Goal: Use online tool/utility: Utilize a website feature to perform a specific function

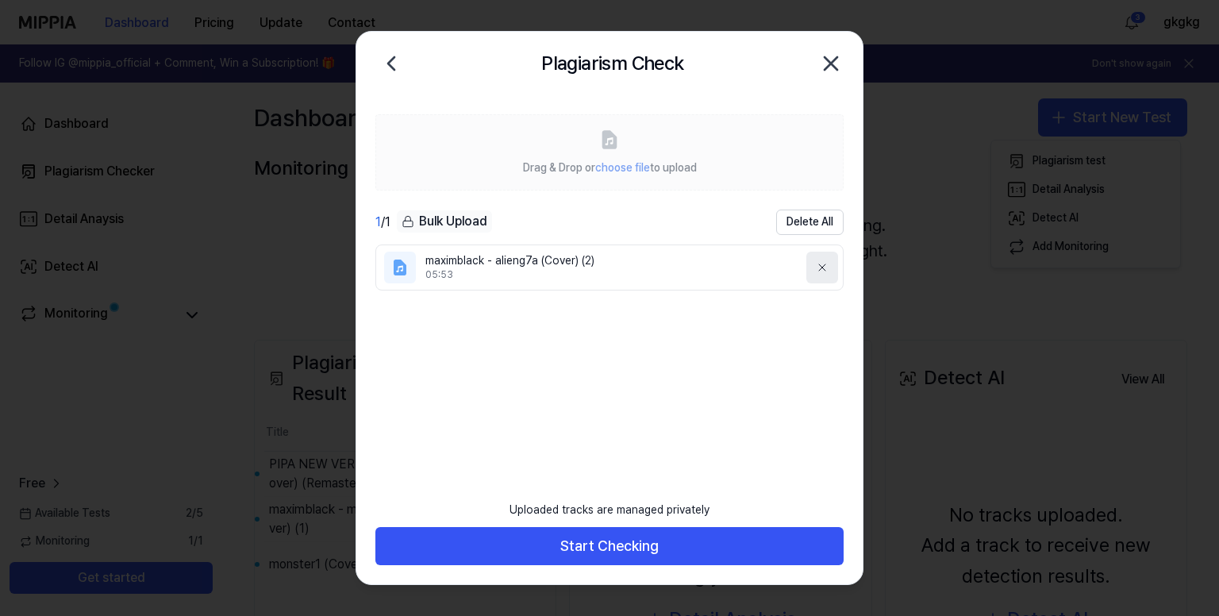
click at [819, 261] on icon at bounding box center [822, 267] width 13 height 13
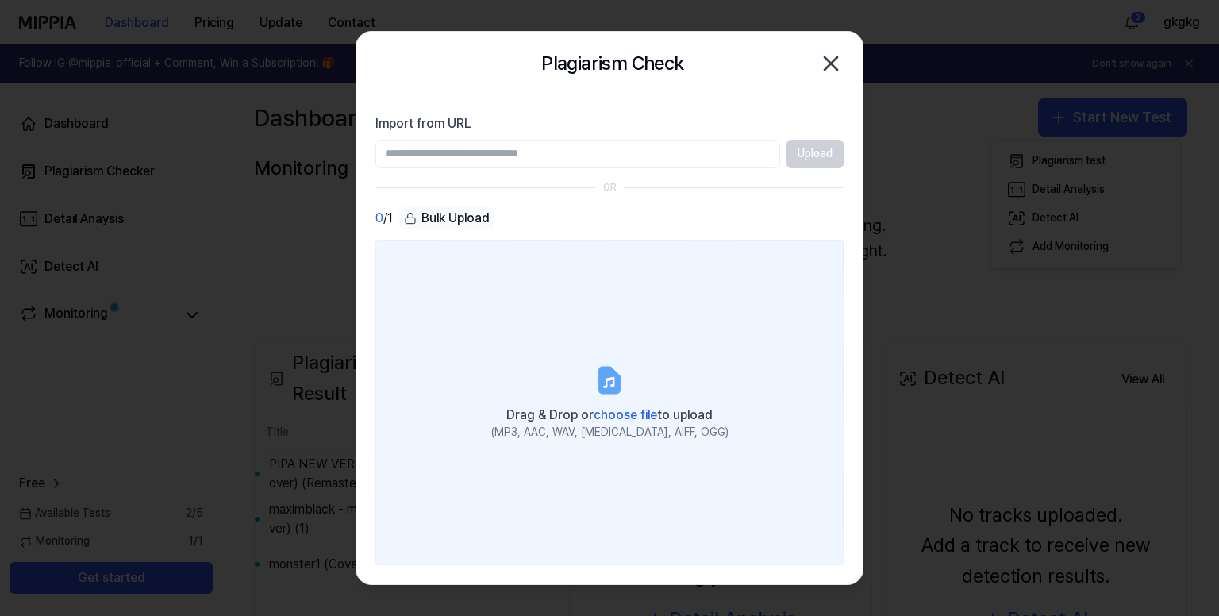
click at [594, 283] on label "Drag & Drop or choose file to upload (MP3, AAC, WAV, [MEDICAL_DATA], AIFF, OGG)" at bounding box center [610, 403] width 468 height 326
click at [0, 0] on input "Drag & Drop or choose file to upload (MP3, AAC, WAV, [MEDICAL_DATA], AIFF, OGG)" at bounding box center [0, 0] width 0 height 0
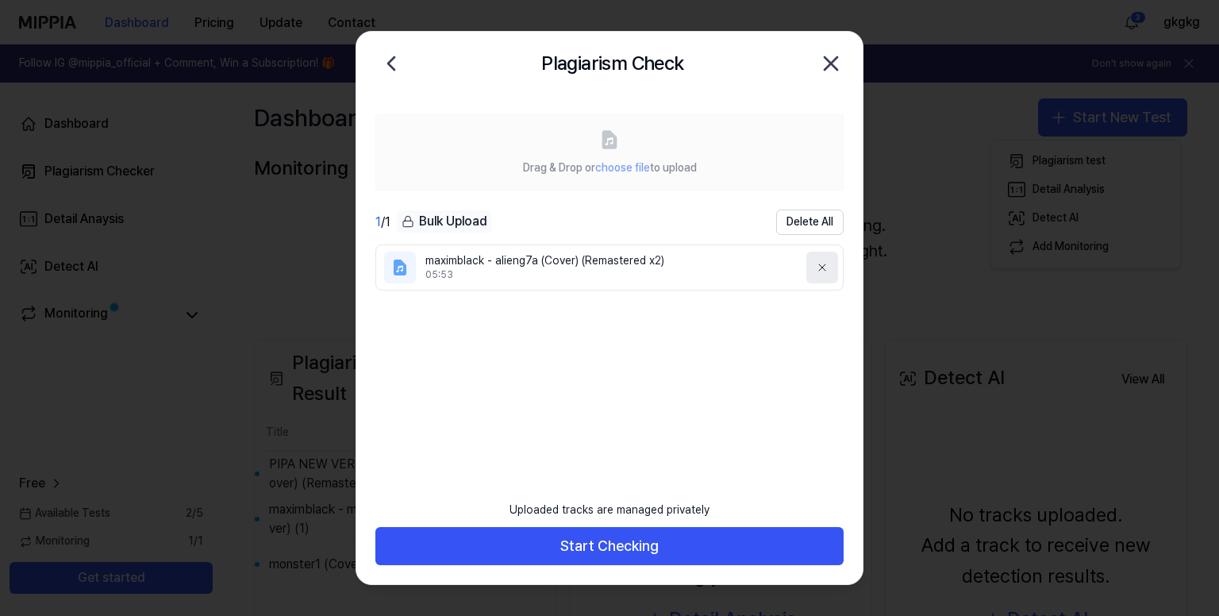
click at [819, 264] on icon at bounding box center [822, 267] width 6 height 6
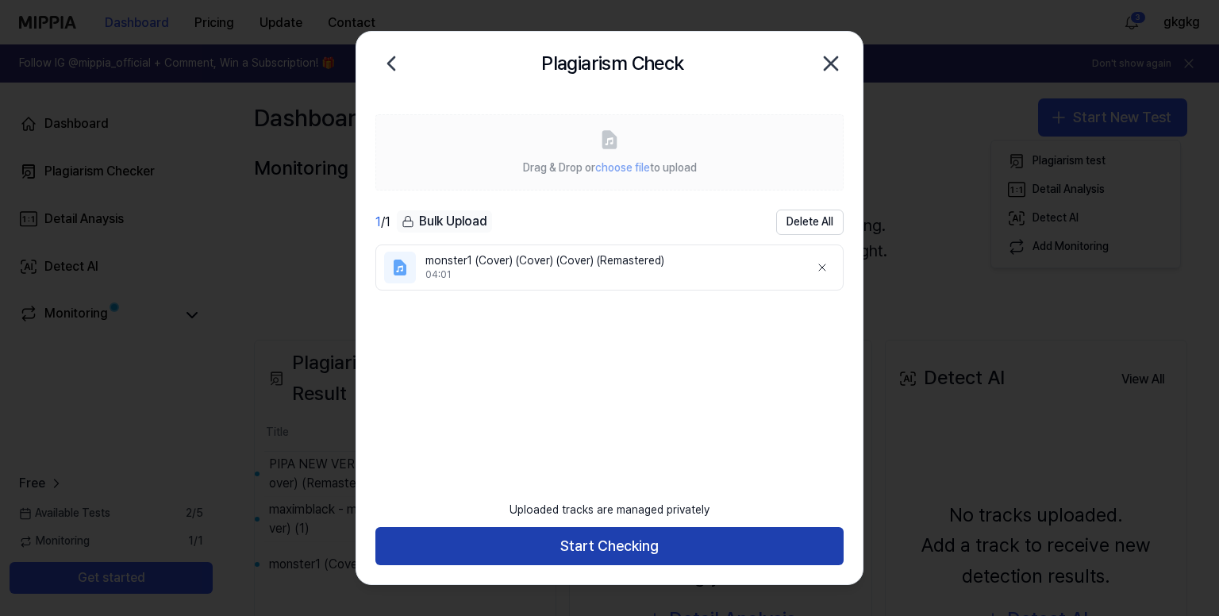
click at [727, 537] on button "Start Checking" at bounding box center [610, 546] width 468 height 38
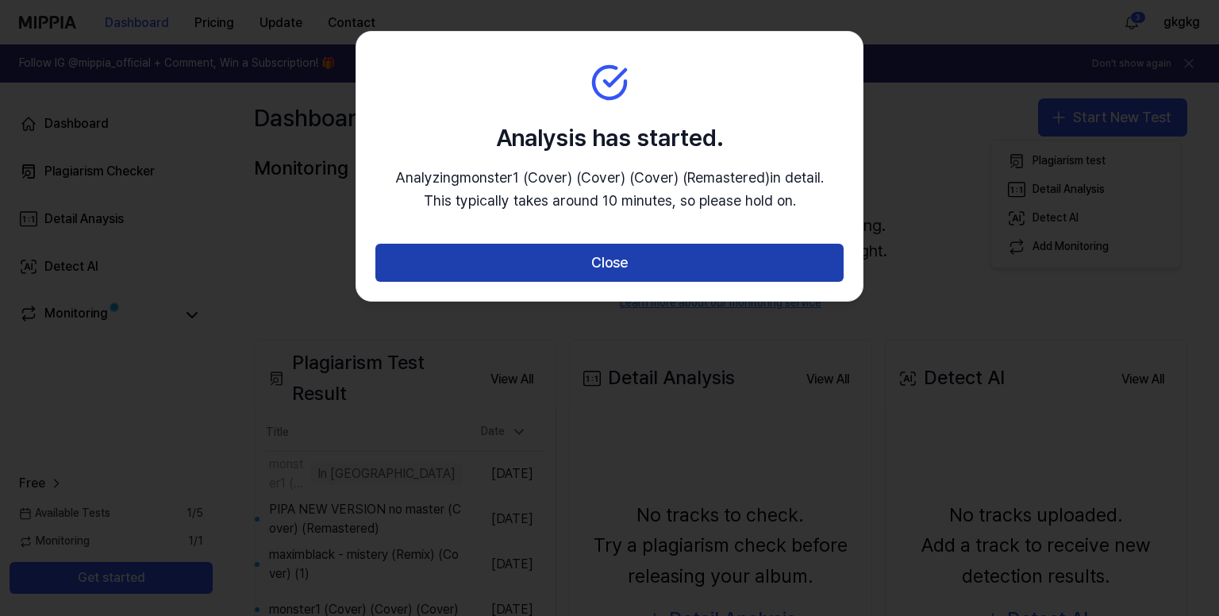
click at [597, 270] on button "Close" at bounding box center [610, 263] width 468 height 38
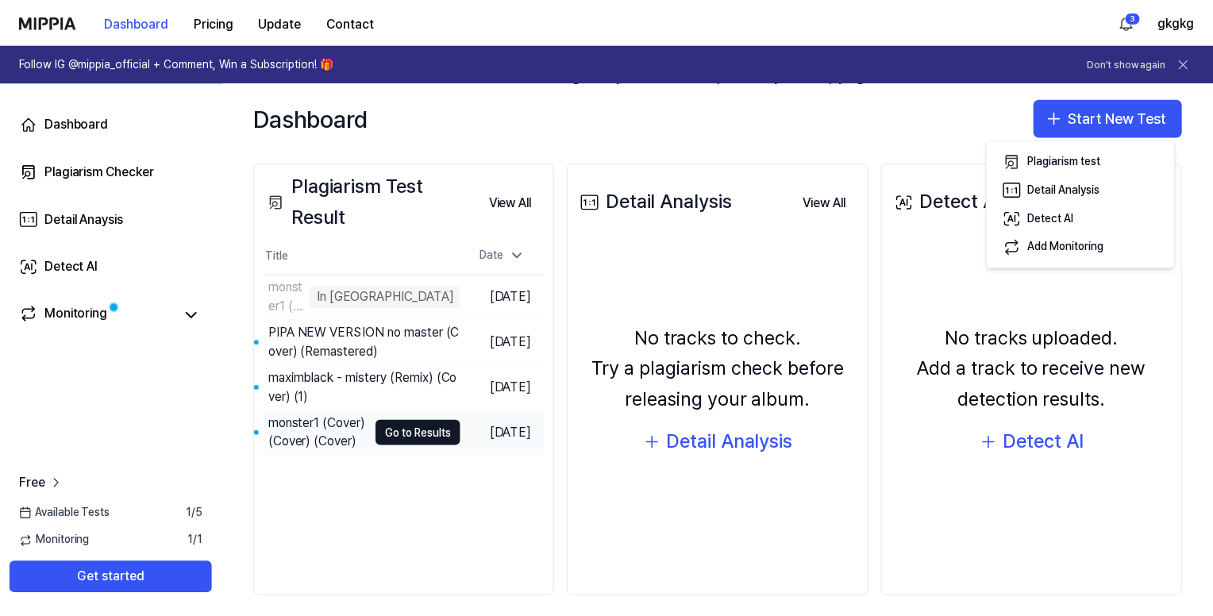
scroll to position [188, 0]
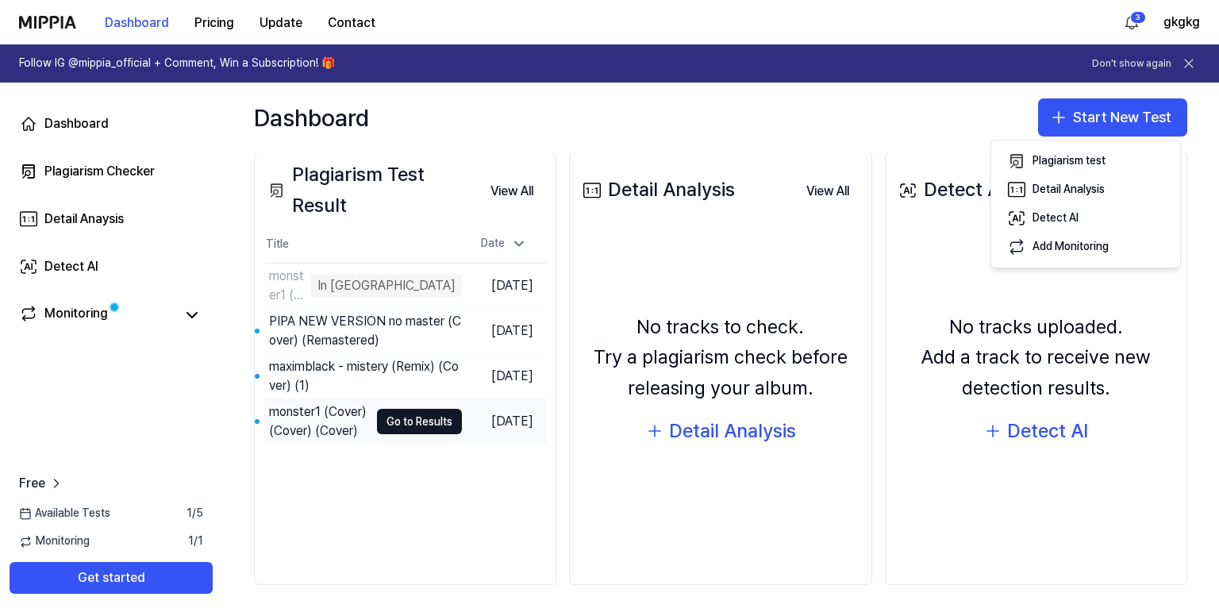
click at [340, 410] on div "monster1 (Cover) (Cover) (Cover)" at bounding box center [319, 422] width 100 height 38
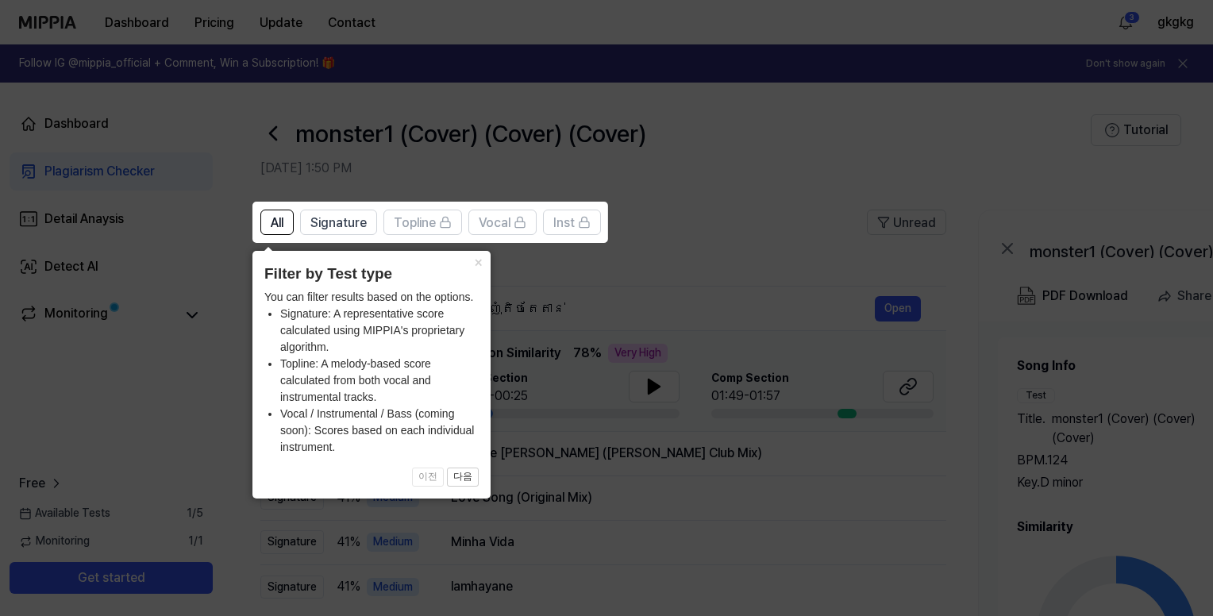
click at [925, 480] on icon at bounding box center [609, 308] width 1219 height 616
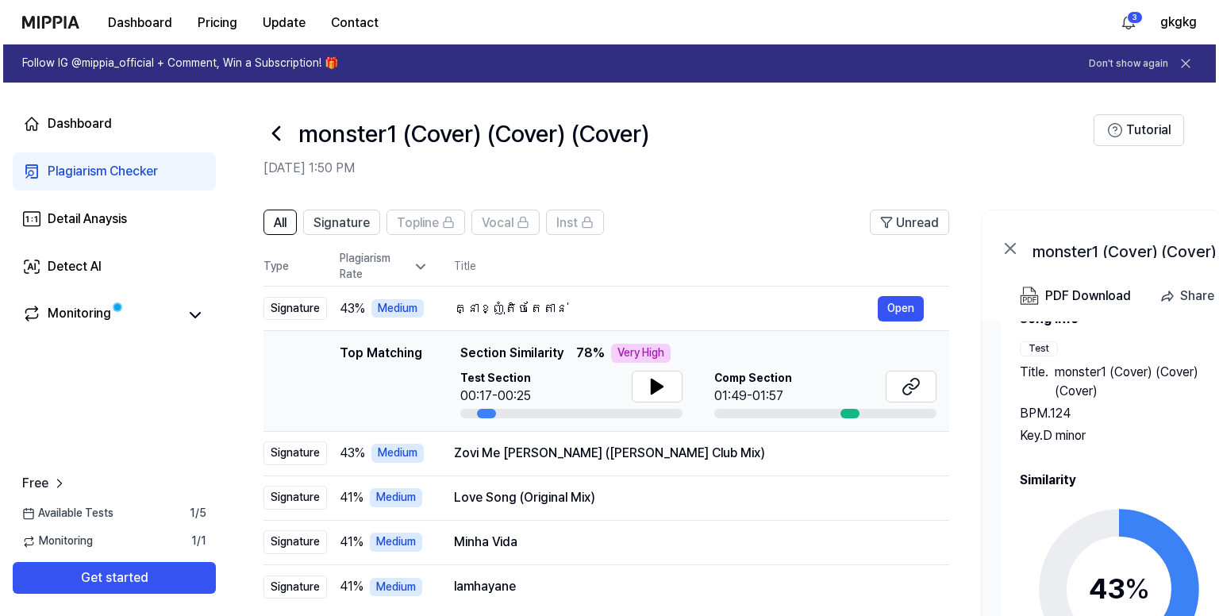
scroll to position [67, 0]
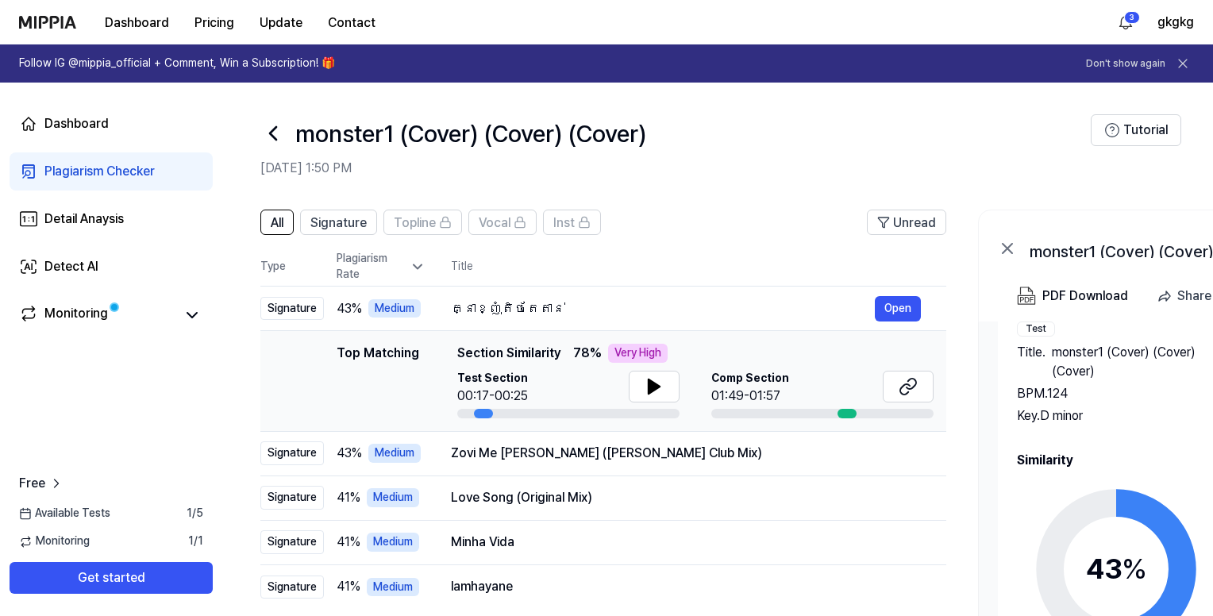
click at [1093, 528] on icon at bounding box center [1116, 569] width 198 height 198
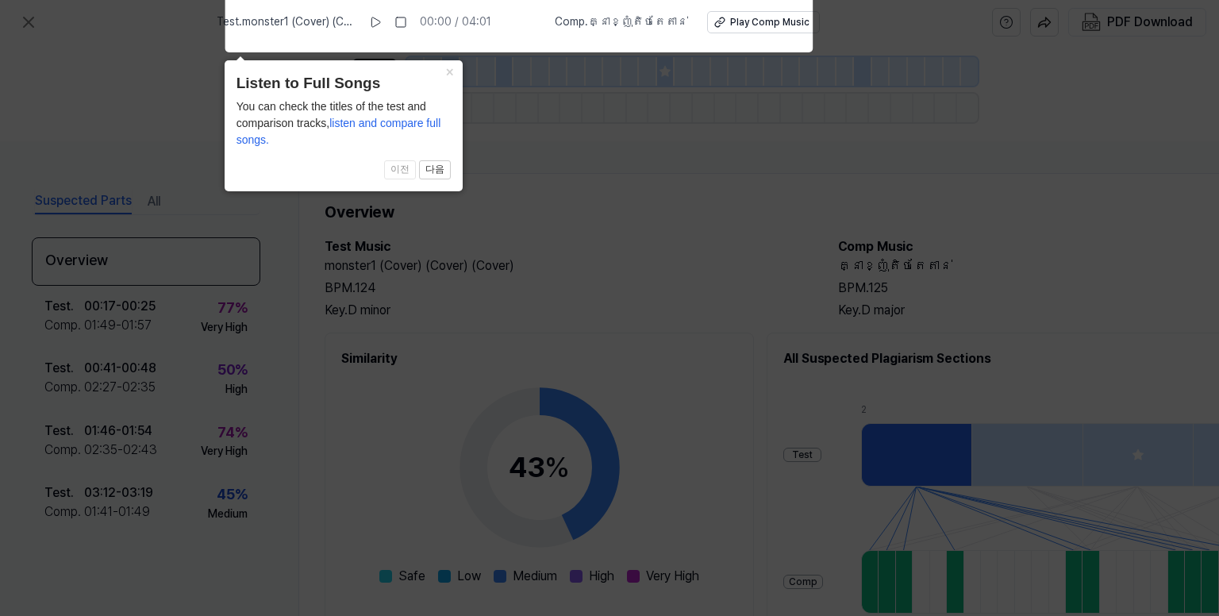
click at [535, 328] on icon at bounding box center [609, 304] width 1219 height 624
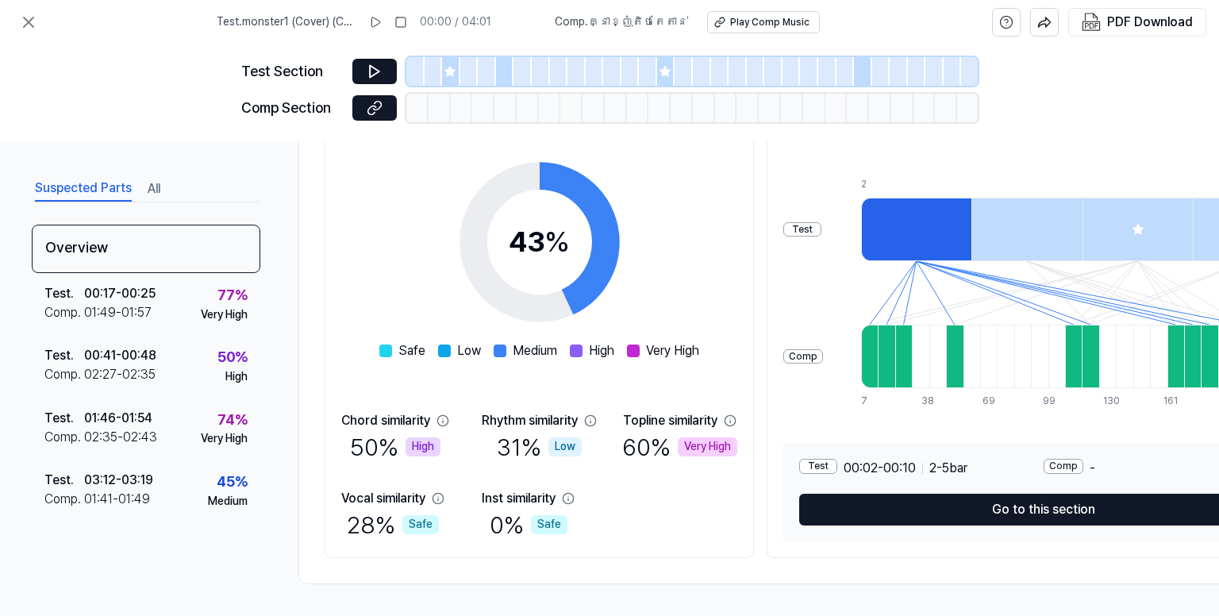
scroll to position [0, 0]
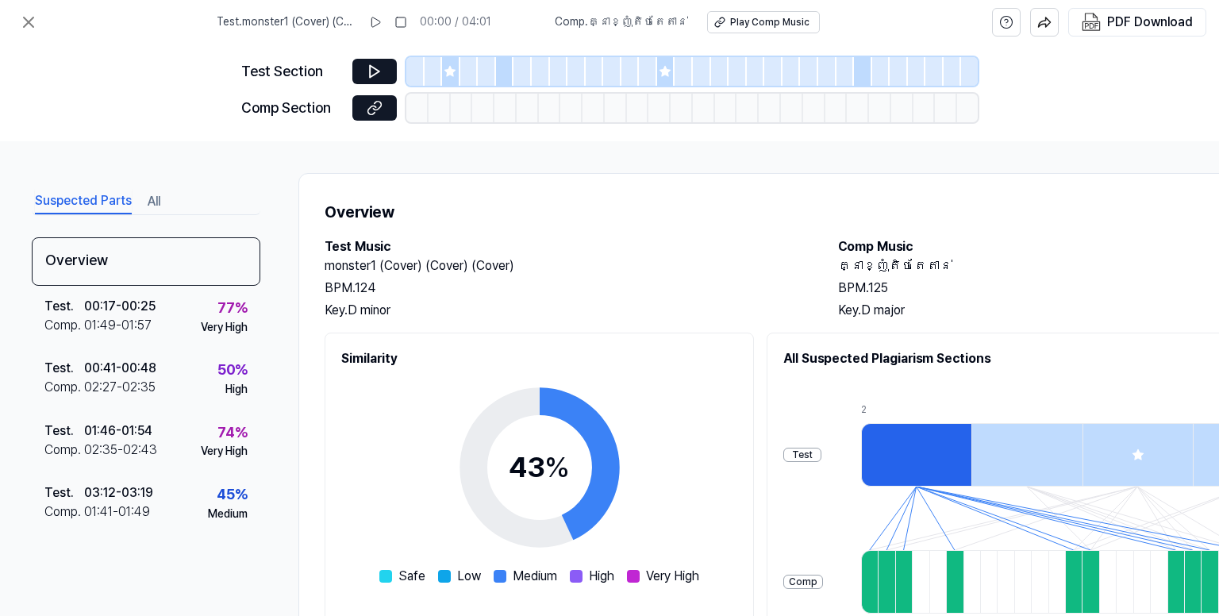
click at [448, 67] on icon at bounding box center [450, 71] width 13 height 13
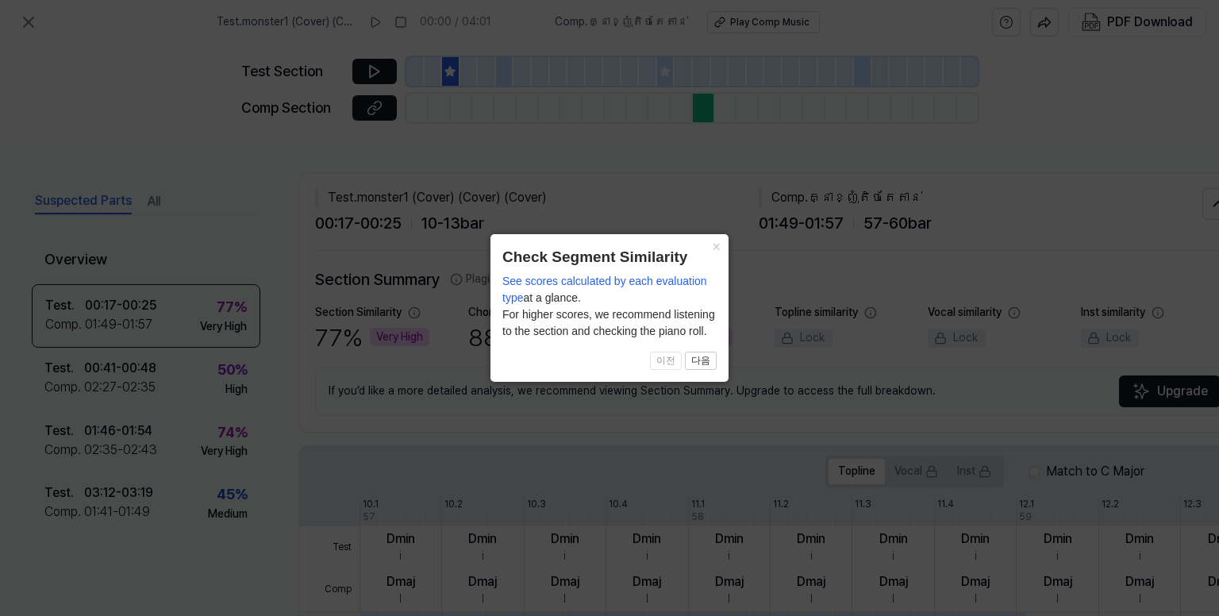
click at [372, 72] on icon at bounding box center [609, 308] width 1219 height 616
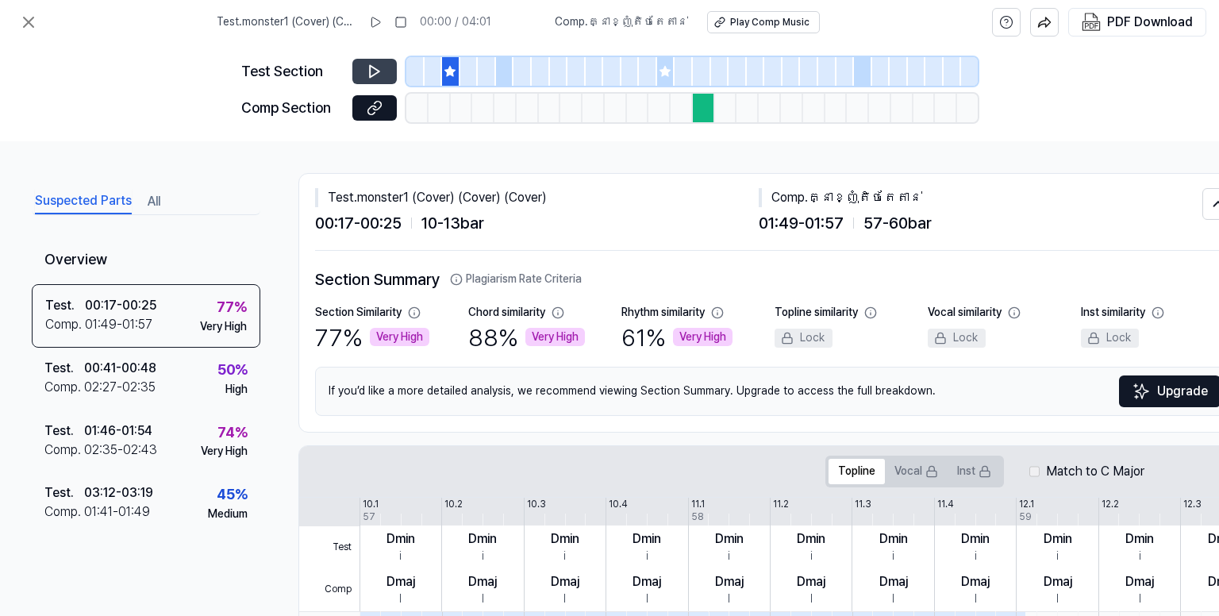
click at [364, 80] on button at bounding box center [374, 71] width 44 height 25
click at [669, 77] on icon at bounding box center [665, 71] width 13 height 13
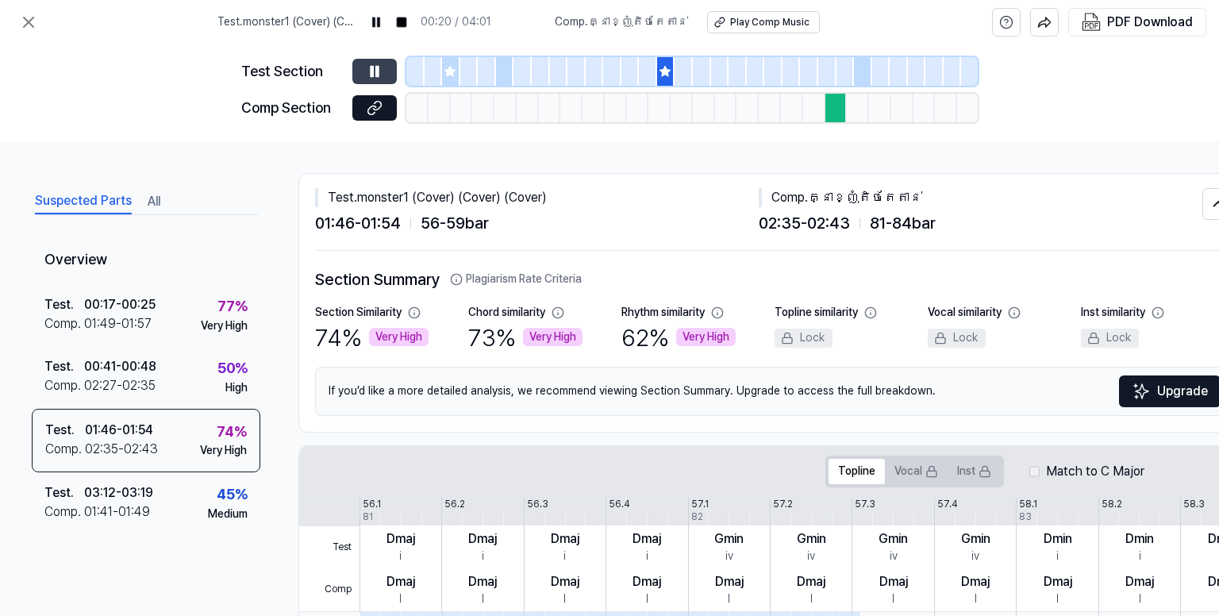
drag, startPoint x: 357, startPoint y: 73, endPoint x: 365, endPoint y: 74, distance: 8.0
click at [359, 74] on button at bounding box center [374, 71] width 44 height 25
click at [365, 74] on button at bounding box center [374, 71] width 44 height 25
click at [367, 74] on icon at bounding box center [375, 72] width 16 height 16
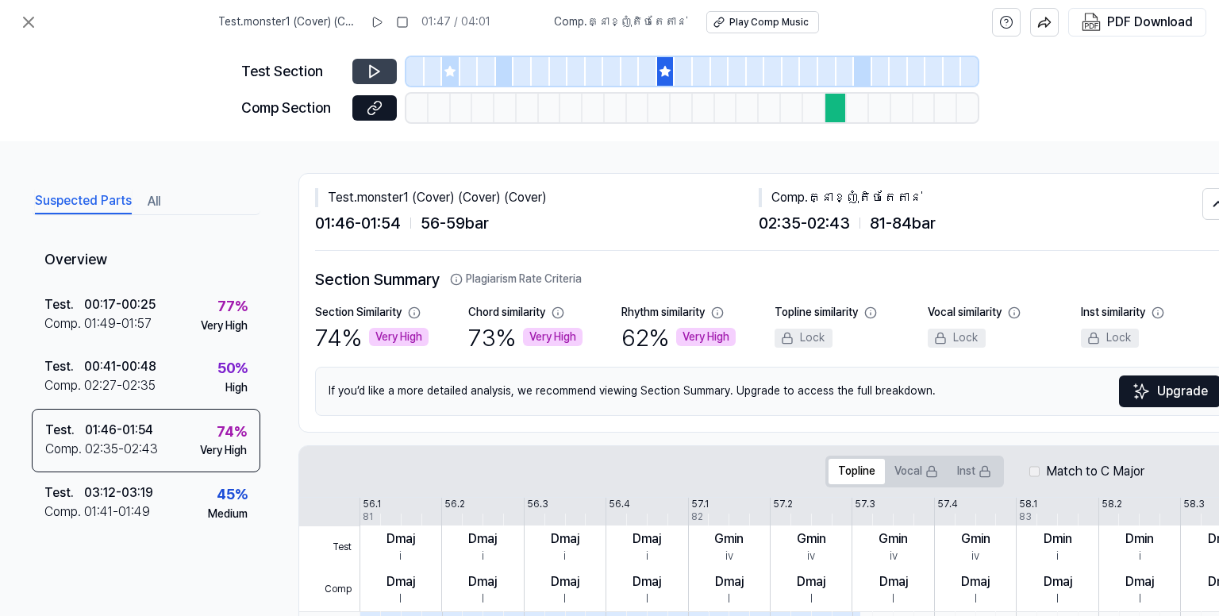
click at [861, 71] on div at bounding box center [863, 71] width 18 height 29
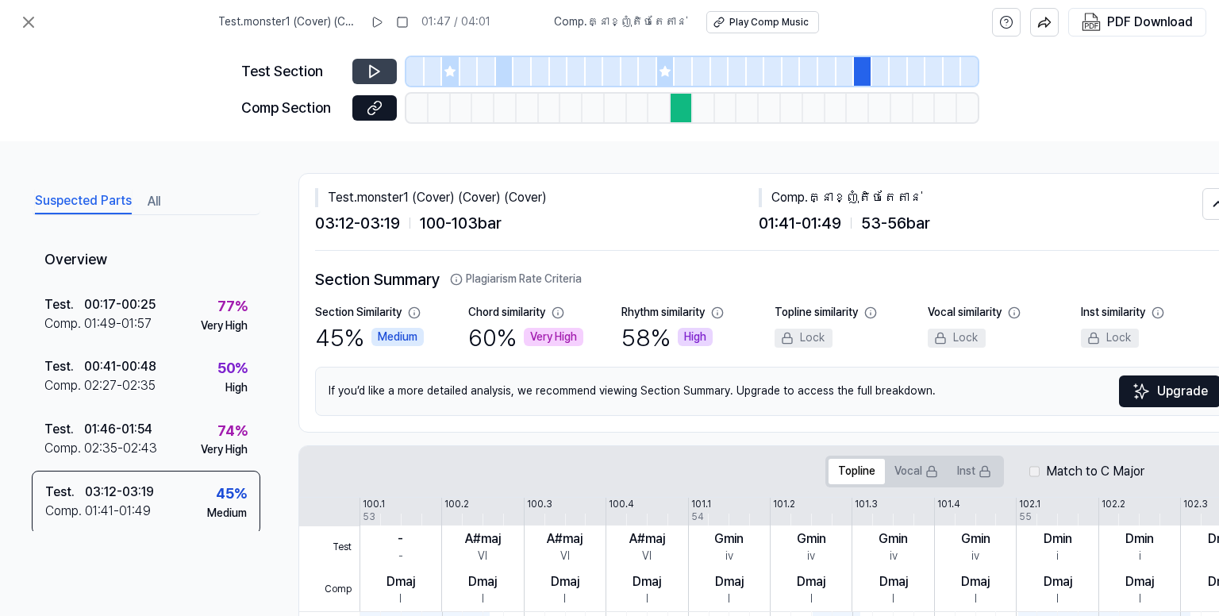
click at [379, 67] on icon at bounding box center [375, 72] width 16 height 16
click at [25, 19] on icon at bounding box center [29, 22] width 10 height 10
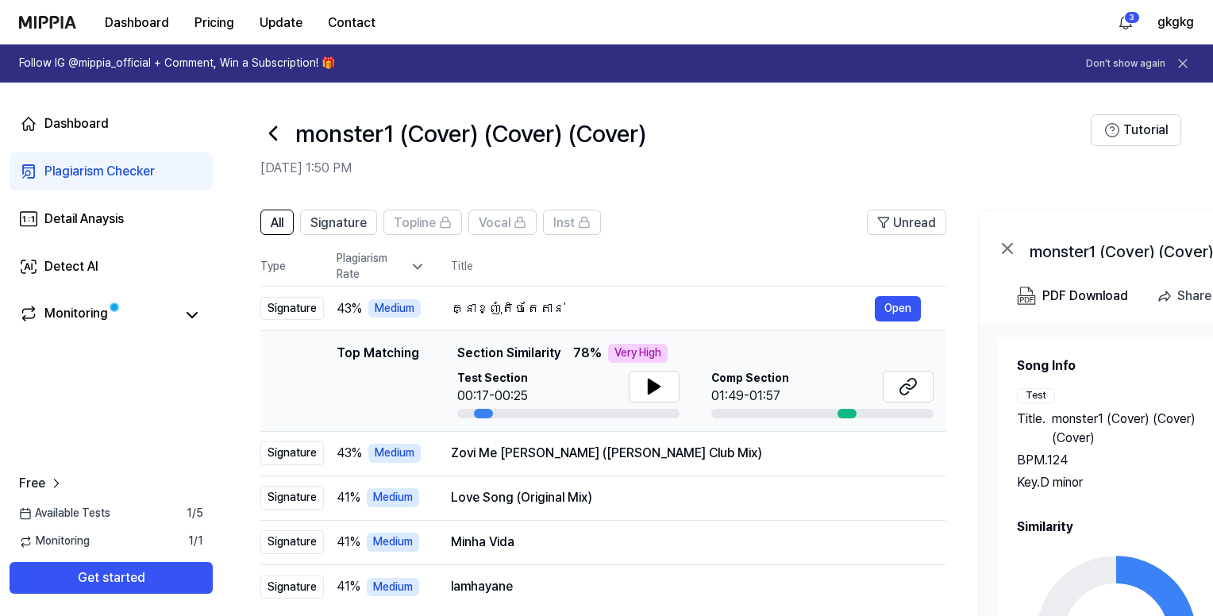
click at [264, 125] on icon at bounding box center [272, 133] width 25 height 25
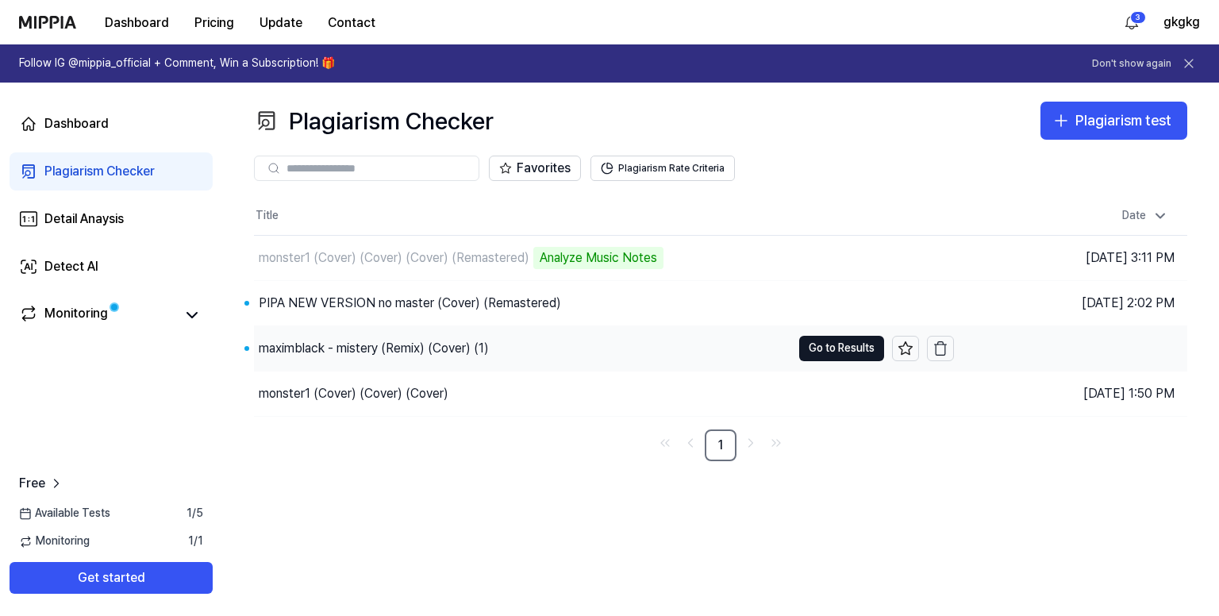
click at [418, 340] on div "maximblack - mistery (Remix) (Cover) (1)" at bounding box center [374, 348] width 230 height 19
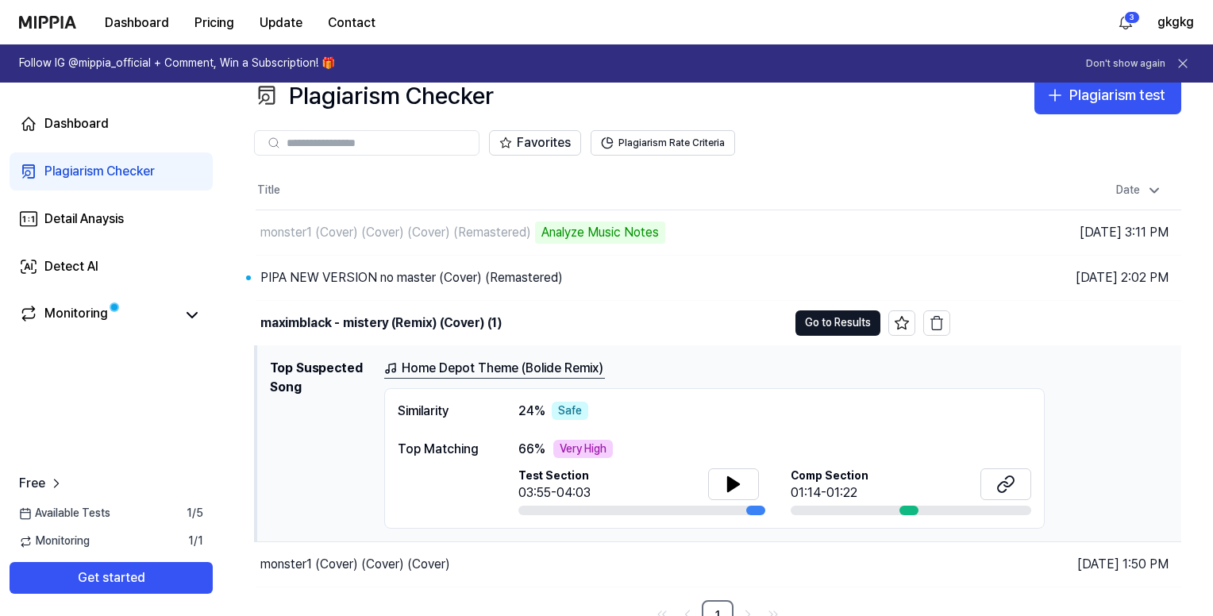
scroll to position [40, 0]
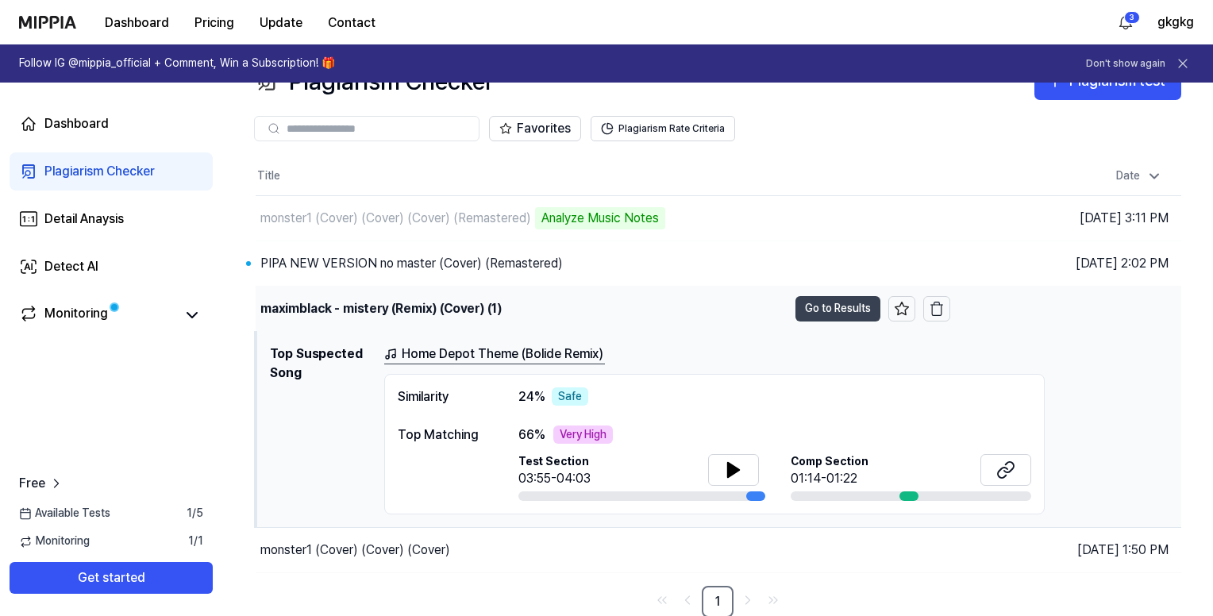
click at [857, 302] on button "Go to Results" at bounding box center [838, 308] width 85 height 25
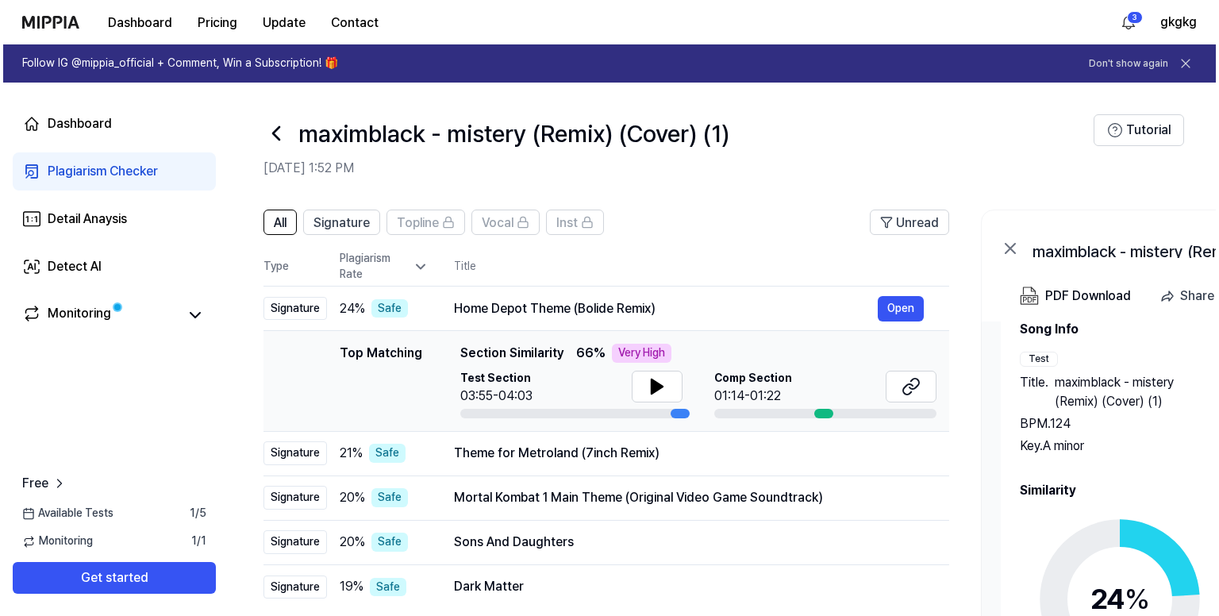
scroll to position [67, 0]
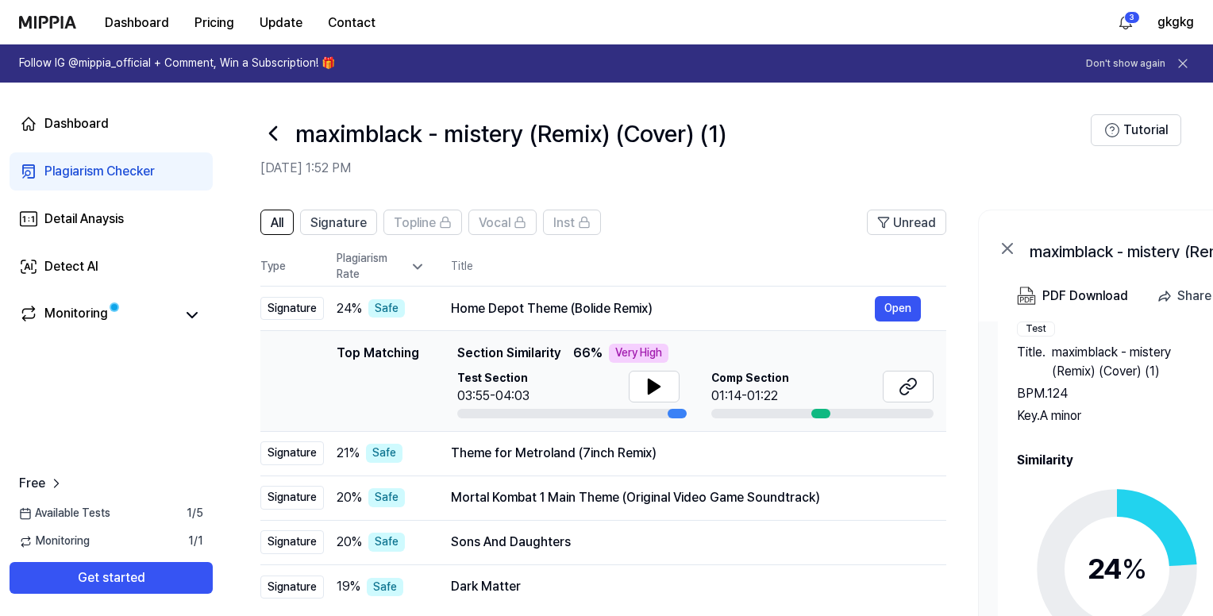
click at [1100, 504] on circle at bounding box center [1117, 569] width 133 height 133
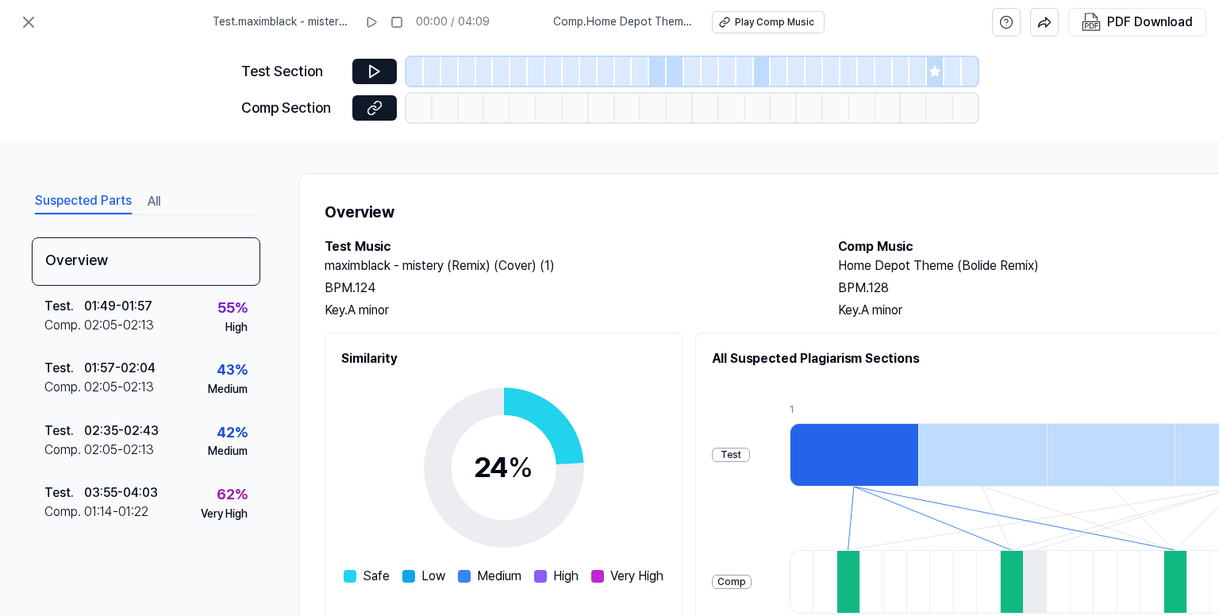
scroll to position [0, 0]
drag, startPoint x: 660, startPoint y: 66, endPoint x: 634, endPoint y: 87, distance: 32.7
click at [657, 66] on div at bounding box center [657, 71] width 17 height 29
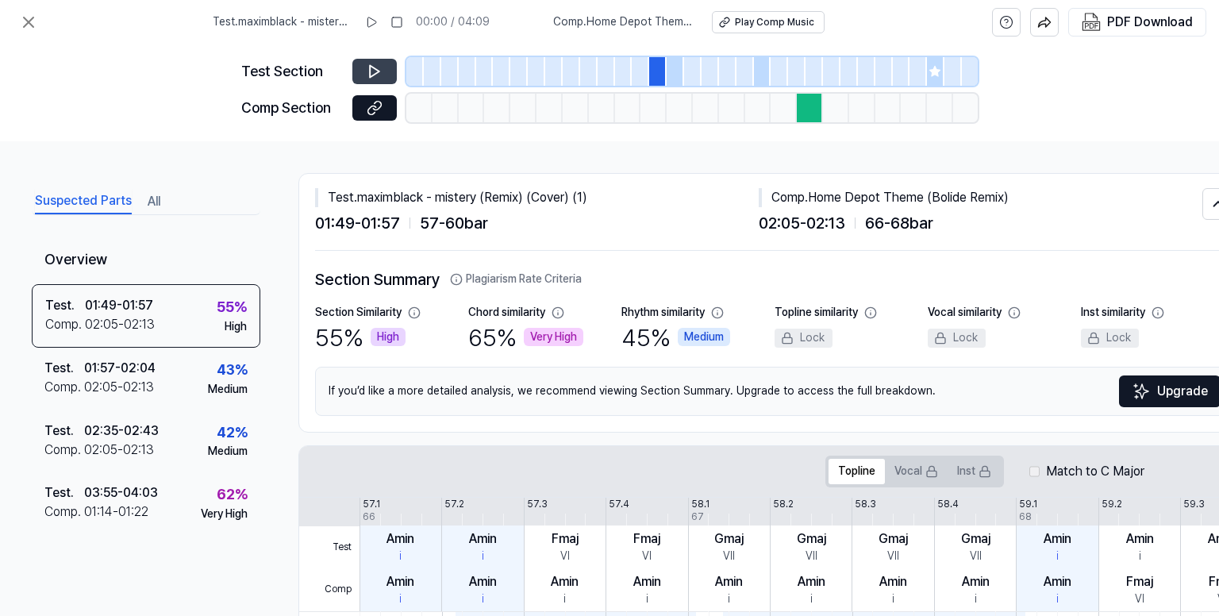
click at [387, 68] on button at bounding box center [374, 71] width 44 height 25
click at [670, 75] on div at bounding box center [675, 71] width 17 height 29
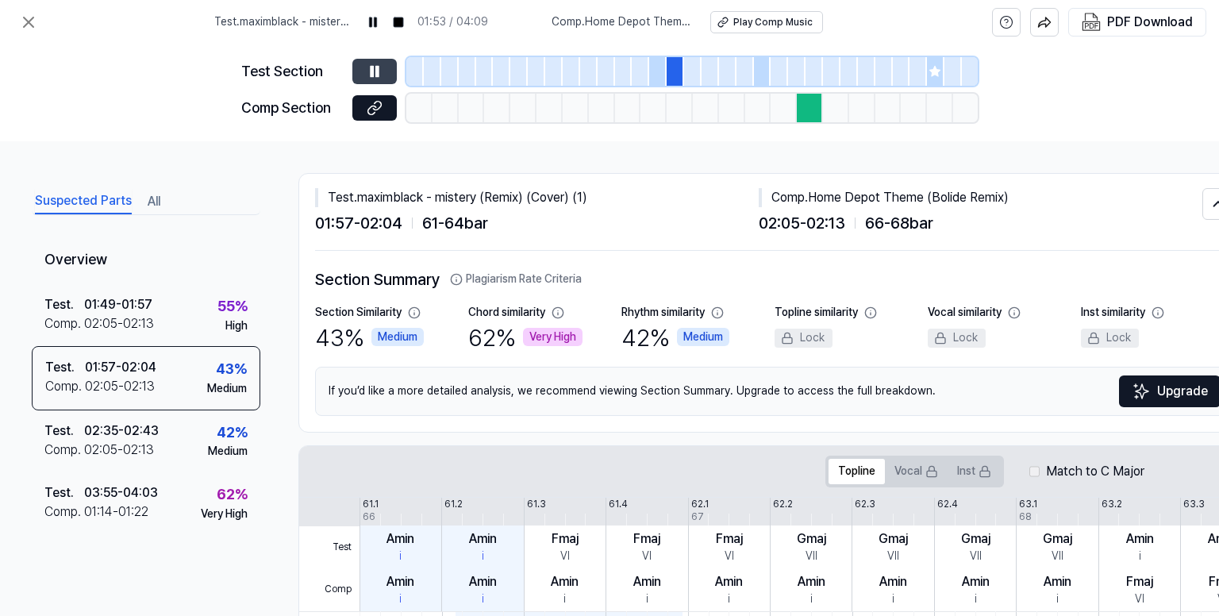
click at [376, 71] on icon at bounding box center [377, 71] width 2 height 10
click at [376, 71] on icon at bounding box center [375, 72] width 16 height 16
click at [387, 60] on button at bounding box center [374, 71] width 44 height 25
click at [385, 64] on button at bounding box center [374, 71] width 44 height 25
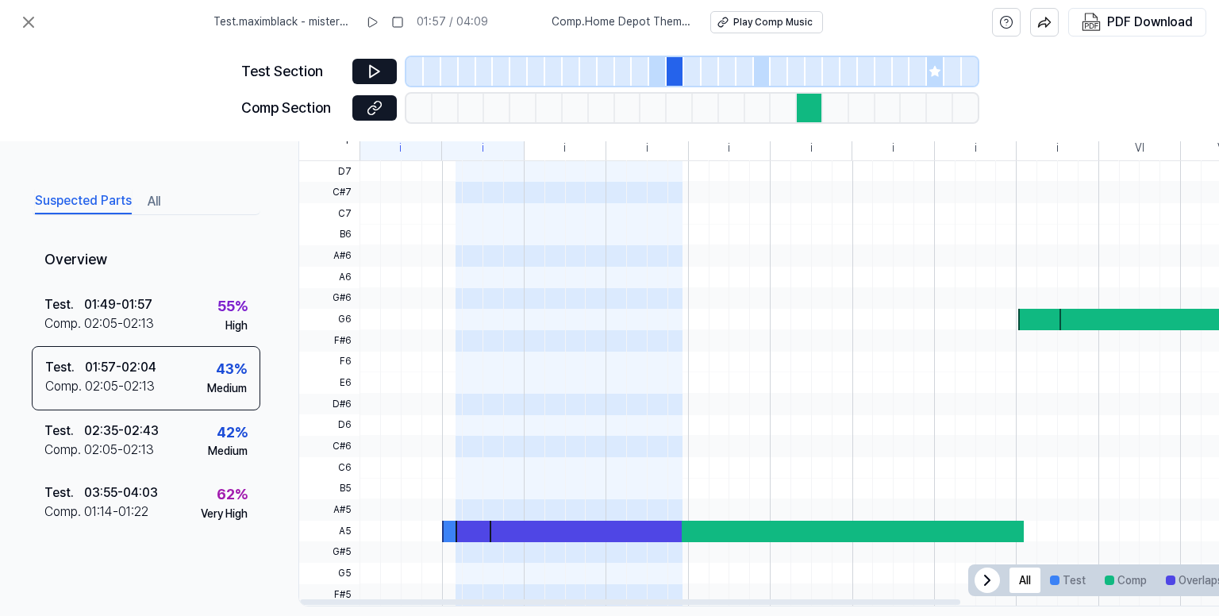
scroll to position [476, 0]
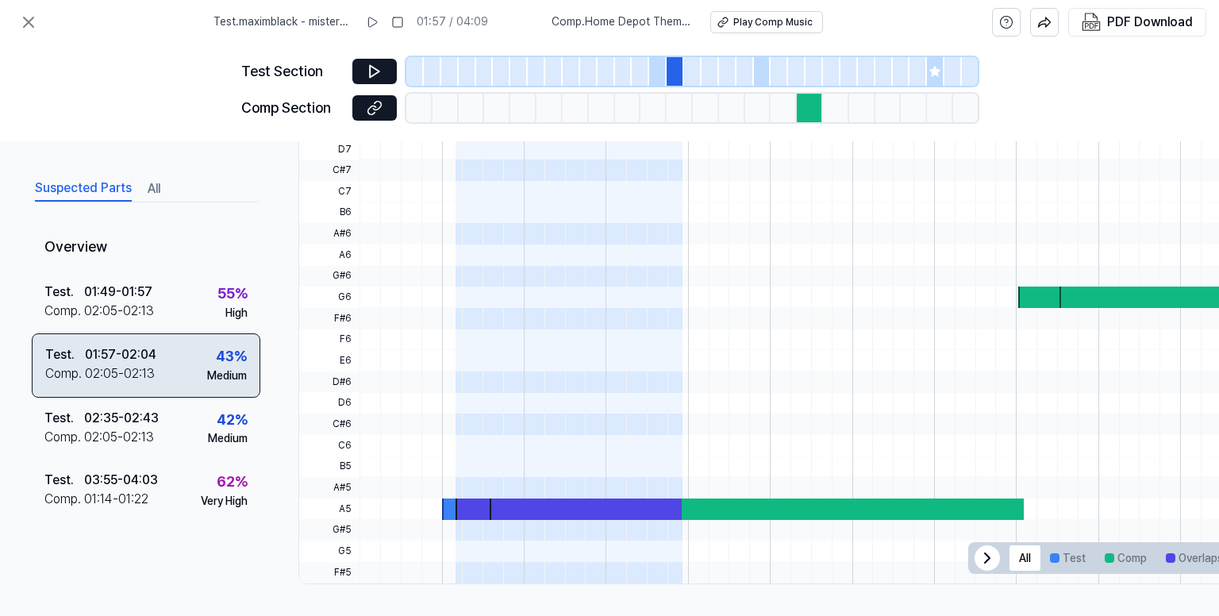
click at [207, 353] on div "43 % Medium" at bounding box center [227, 364] width 40 height 38
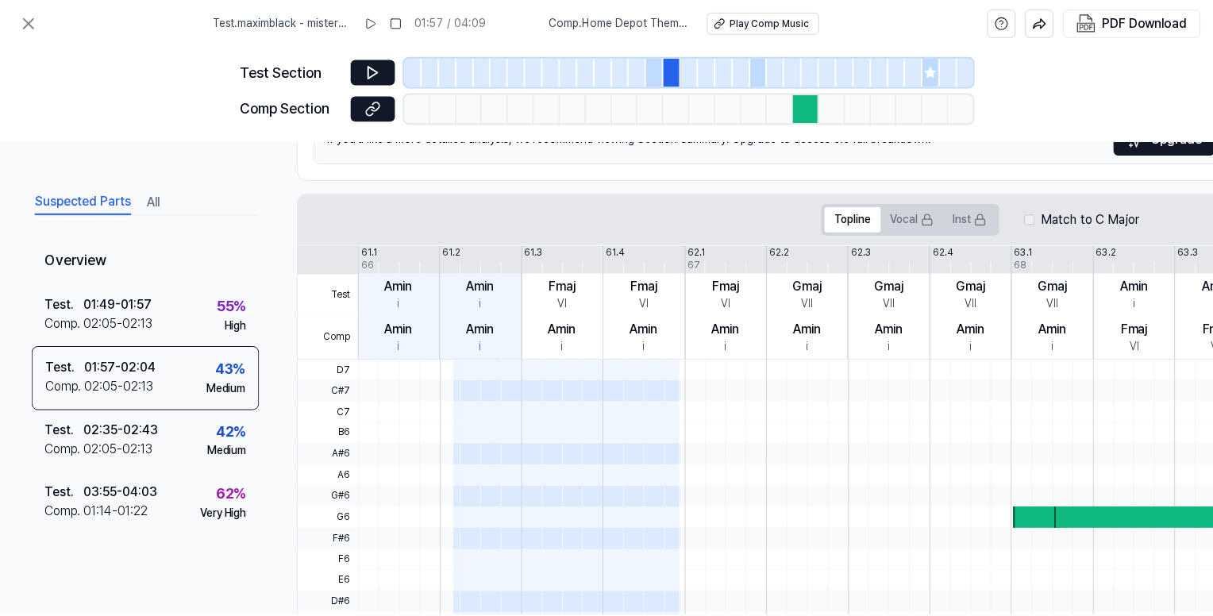
scroll to position [159, 0]
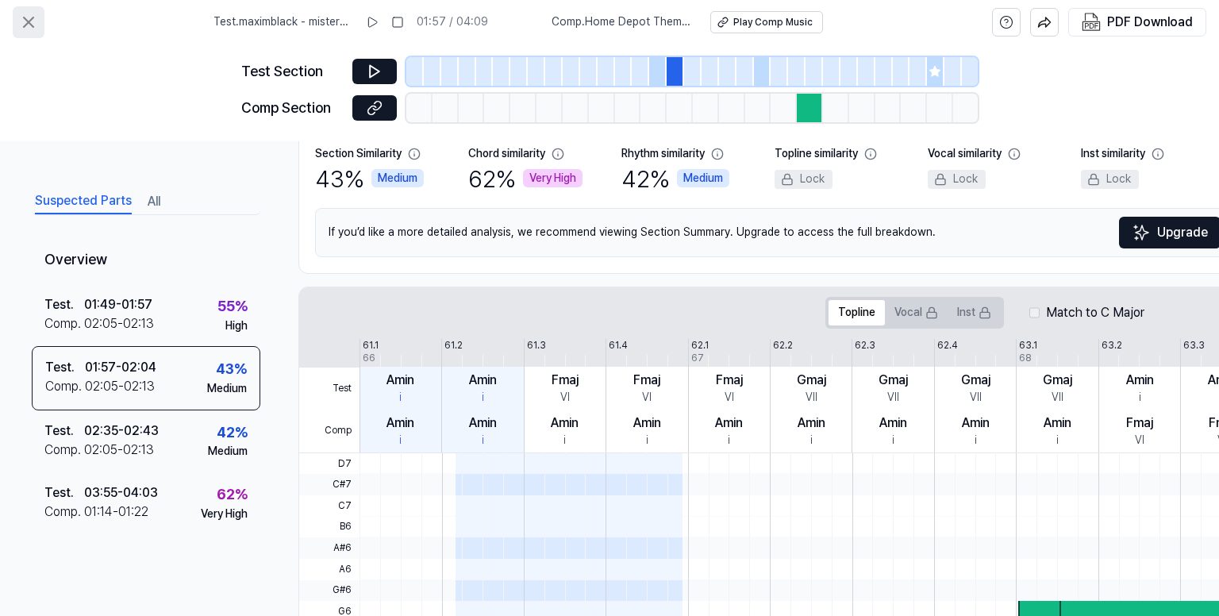
click at [29, 16] on icon at bounding box center [28, 22] width 19 height 19
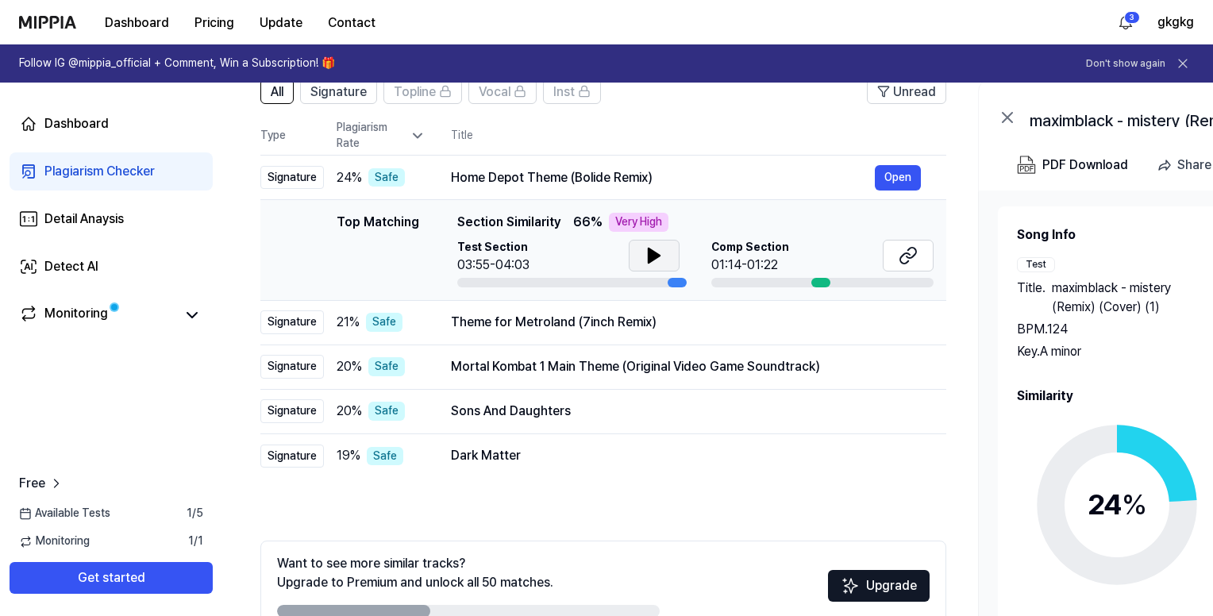
scroll to position [64, 0]
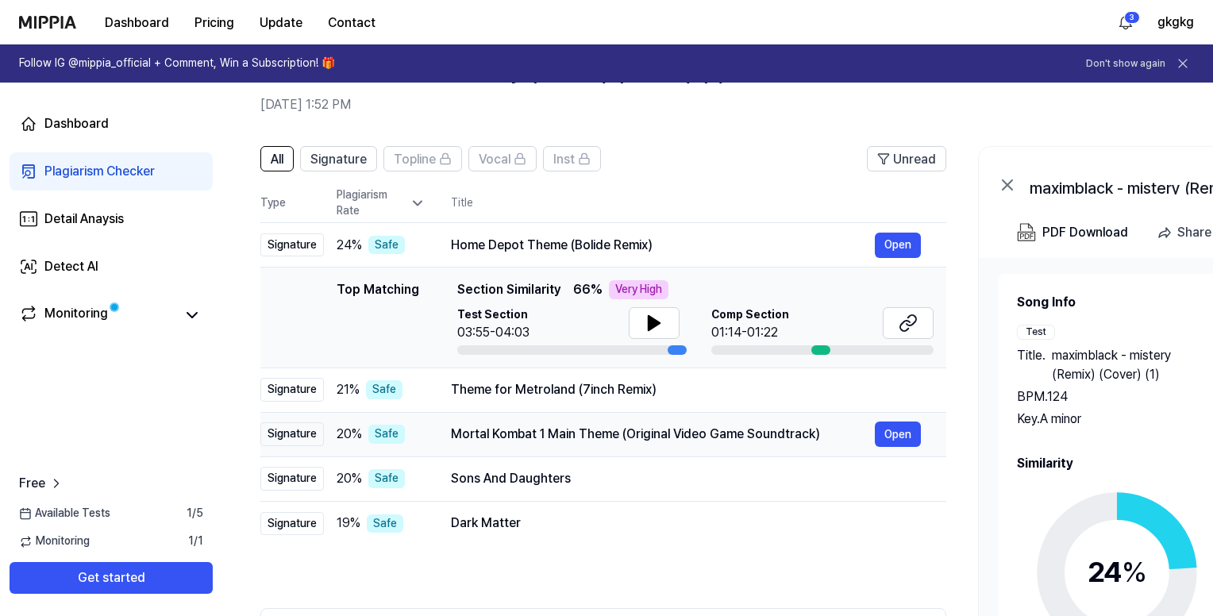
click at [661, 420] on td "Mortal Kombat 1 Main Theme (Original Video Game Soundtrack) Open" at bounding box center [686, 434] width 521 height 44
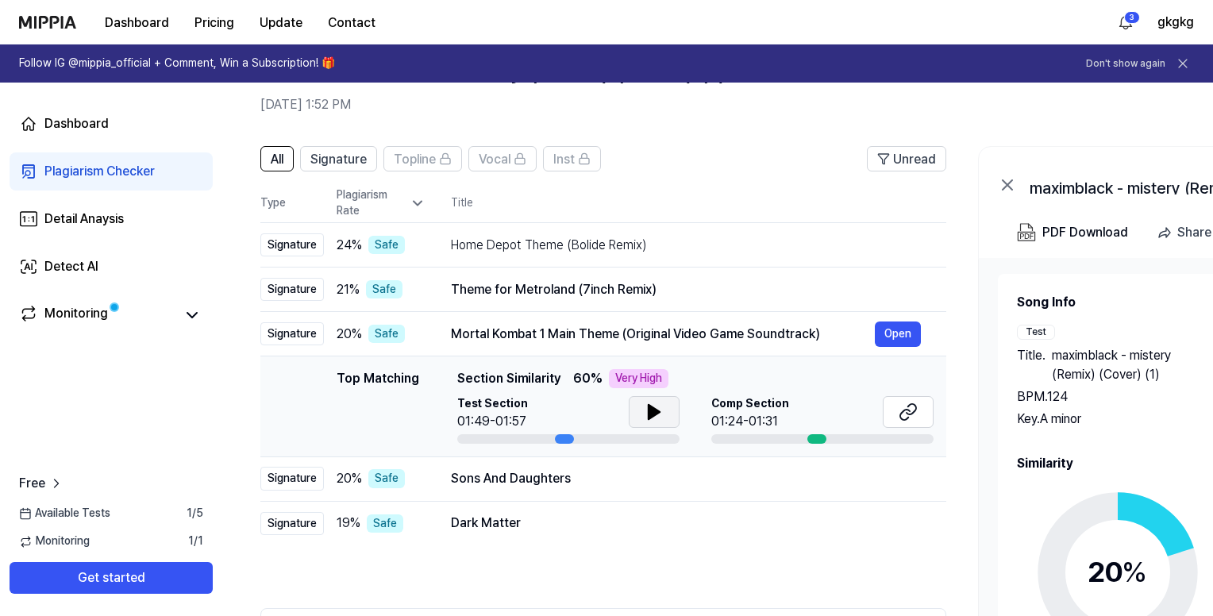
click at [649, 413] on icon at bounding box center [654, 412] width 11 height 14
click at [649, 413] on icon at bounding box center [650, 412] width 3 height 13
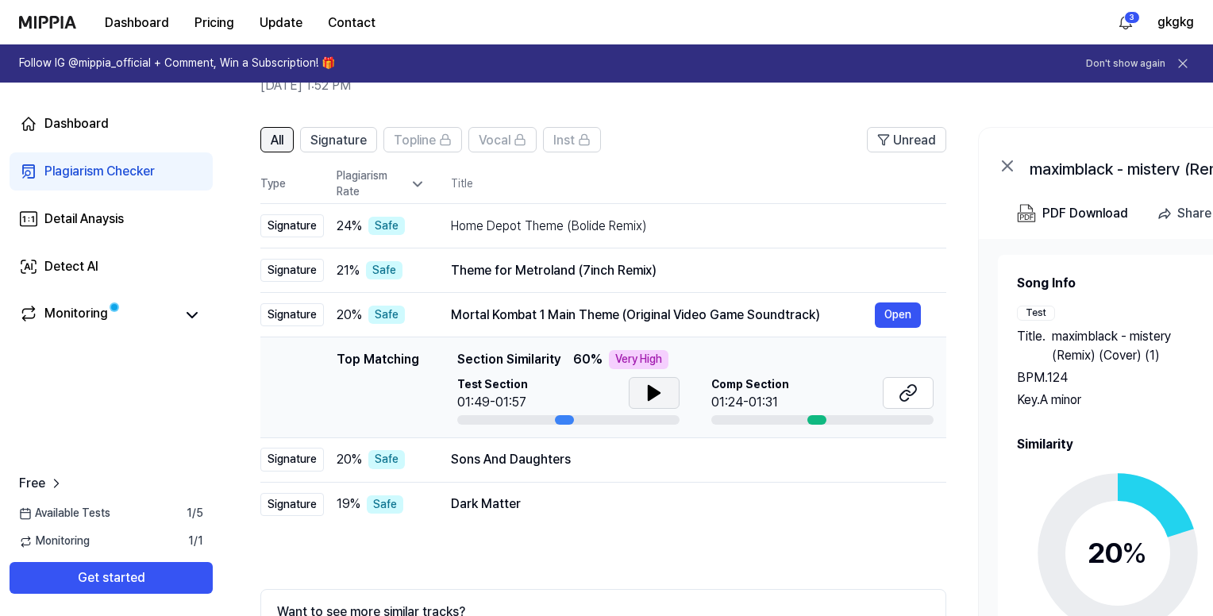
scroll to position [0, 0]
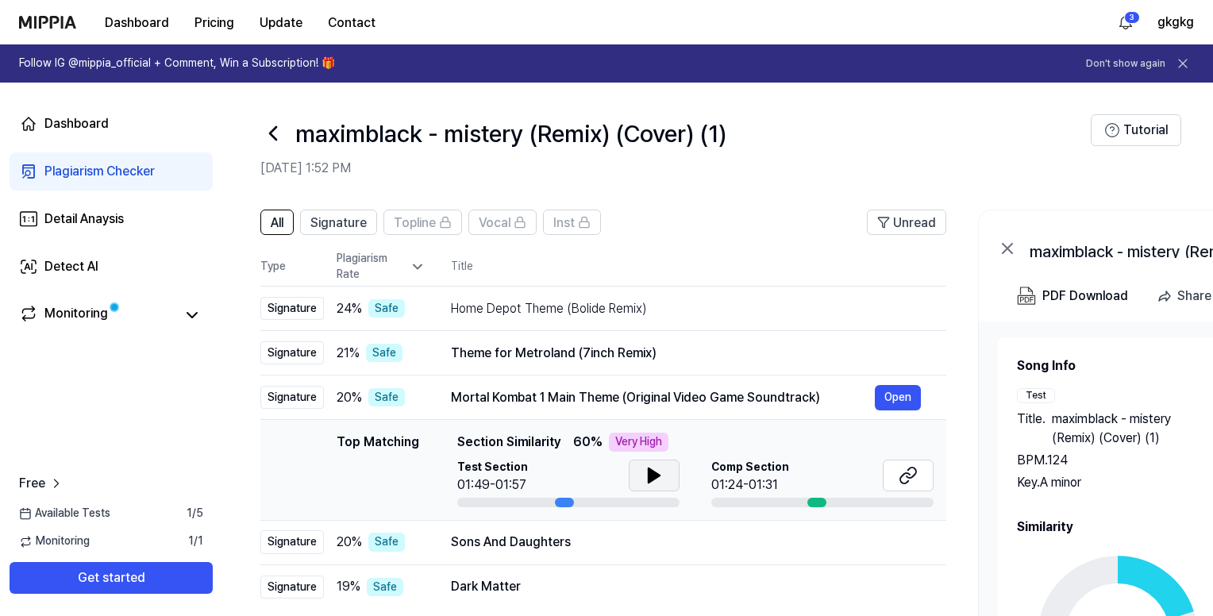
click at [260, 132] on icon at bounding box center [272, 133] width 25 height 25
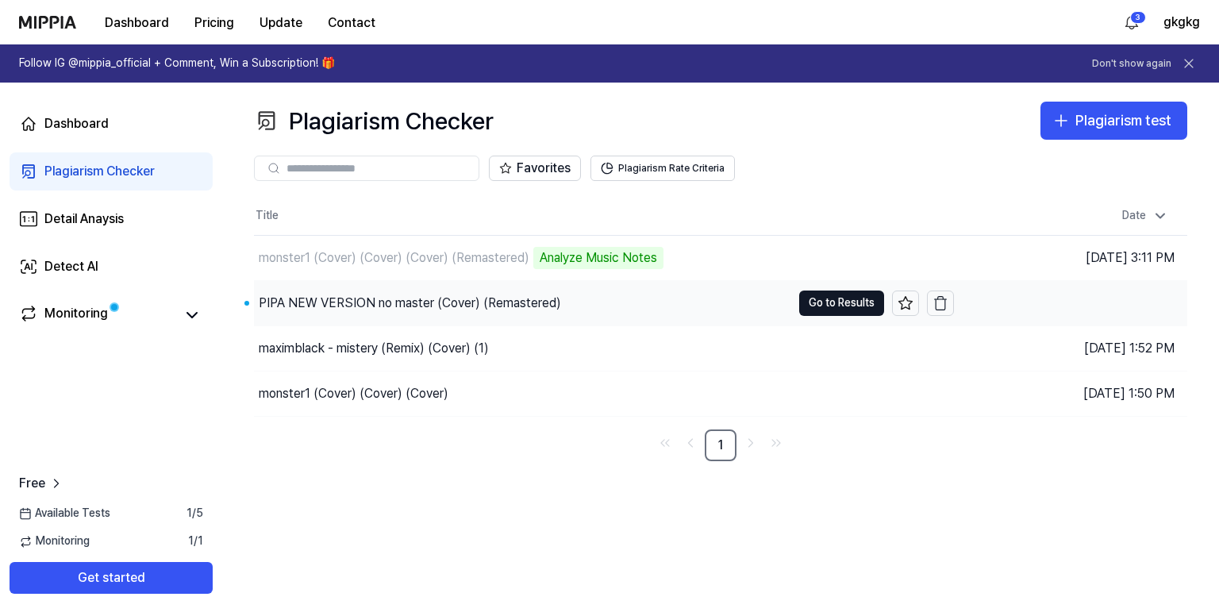
click at [438, 283] on div "PIPA NEW VERSION no master (Cover) (Remastered)" at bounding box center [522, 303] width 537 height 44
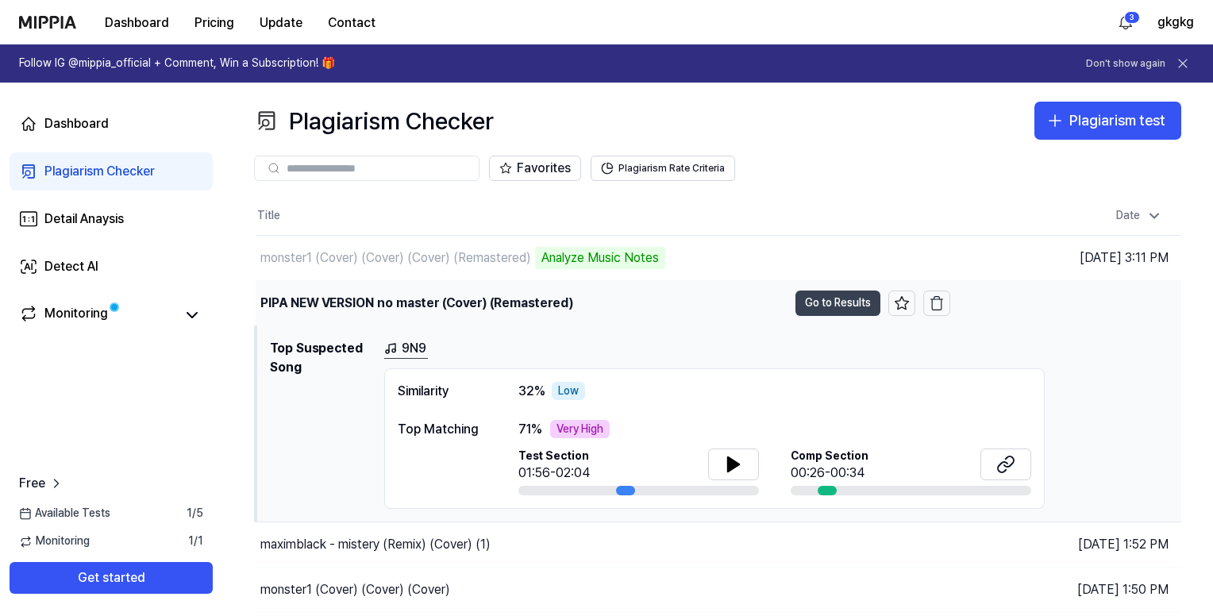
click at [824, 301] on button "Go to Results" at bounding box center [838, 303] width 85 height 25
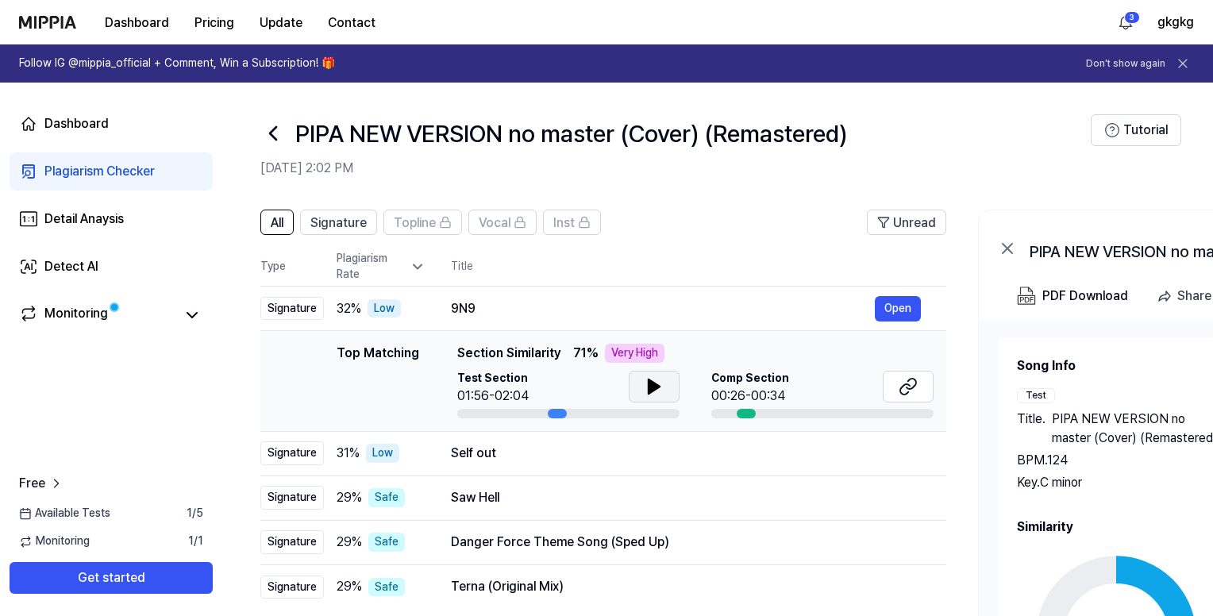
click at [663, 383] on button at bounding box center [654, 387] width 51 height 32
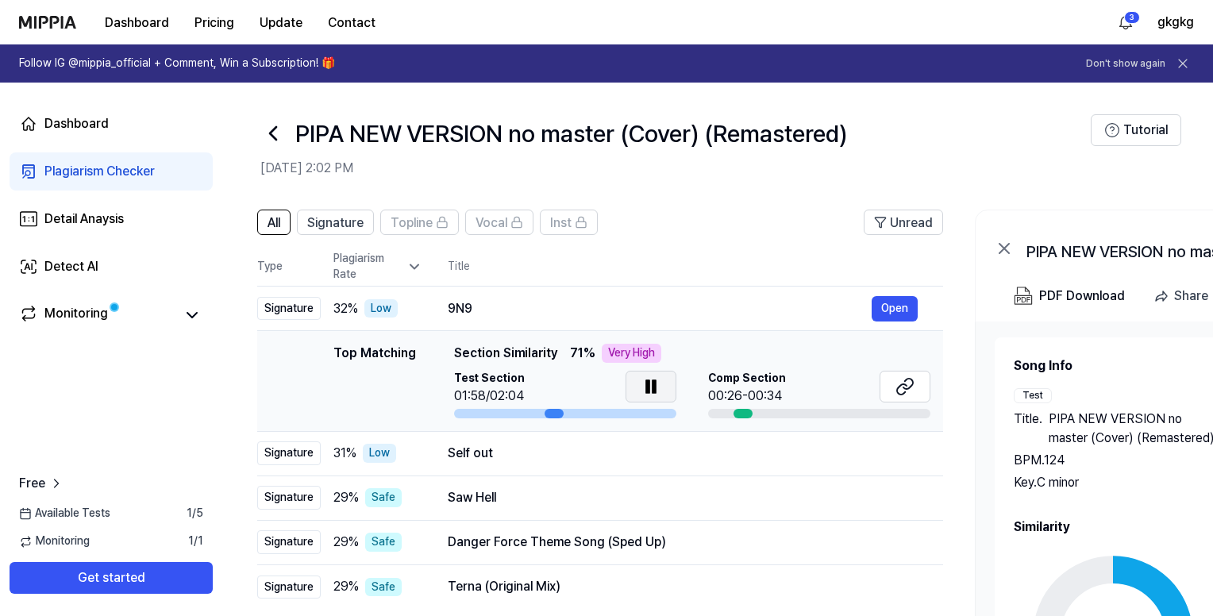
click at [661, 384] on button at bounding box center [651, 387] width 51 height 32
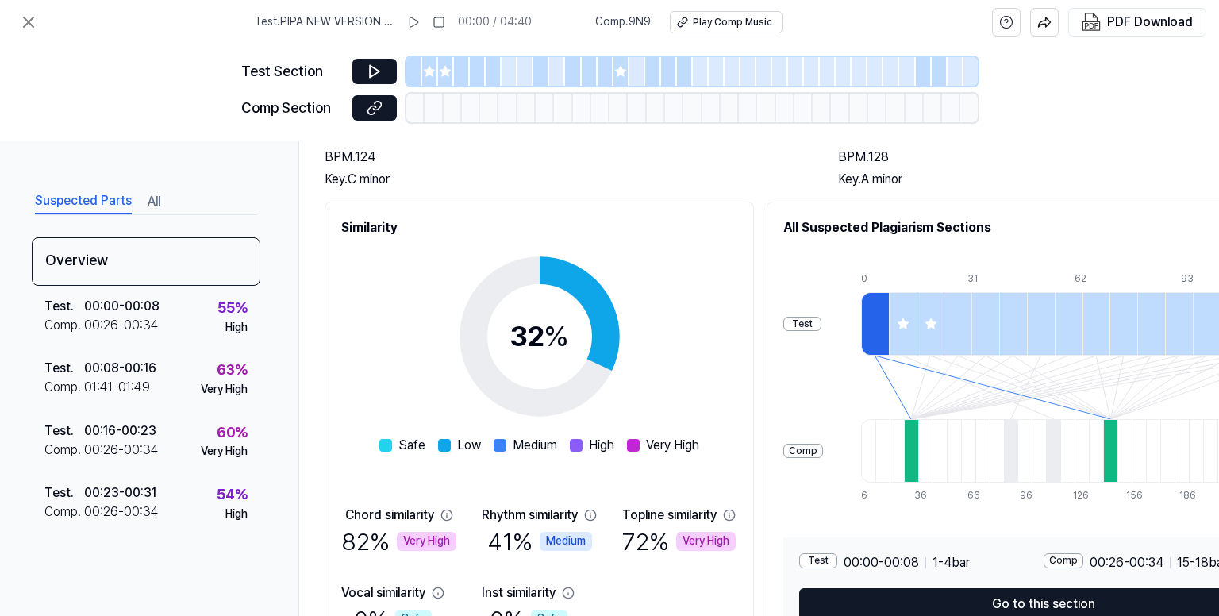
scroll to position [0, 0]
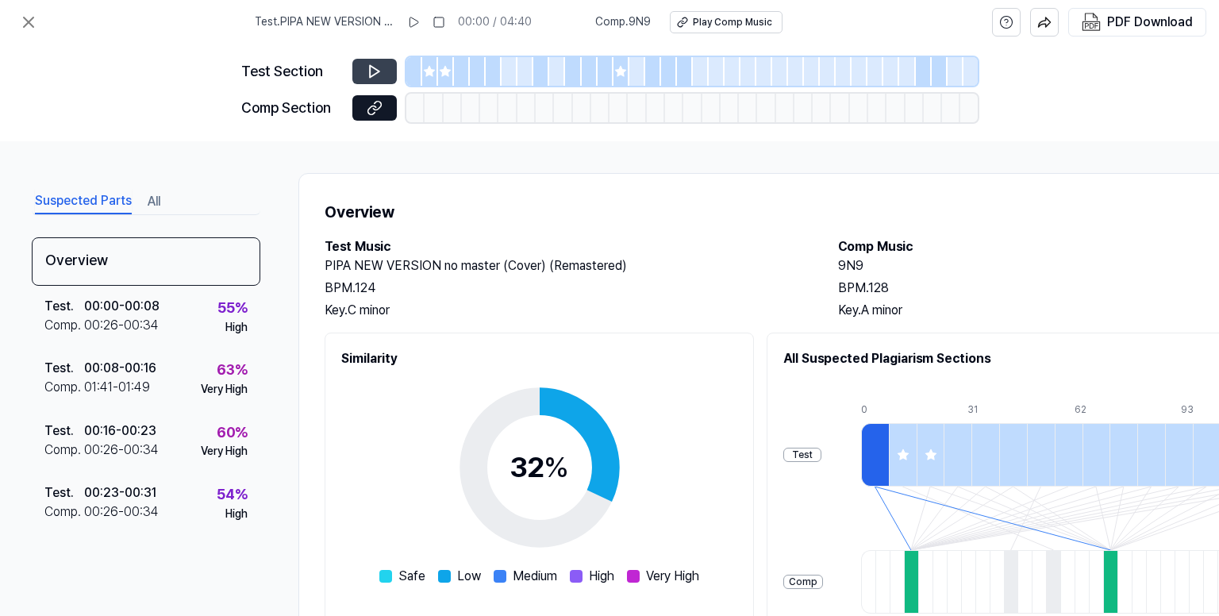
drag, startPoint x: 418, startPoint y: 66, endPoint x: 378, endPoint y: 71, distance: 40.9
click at [419, 65] on div at bounding box center [414, 71] width 16 height 29
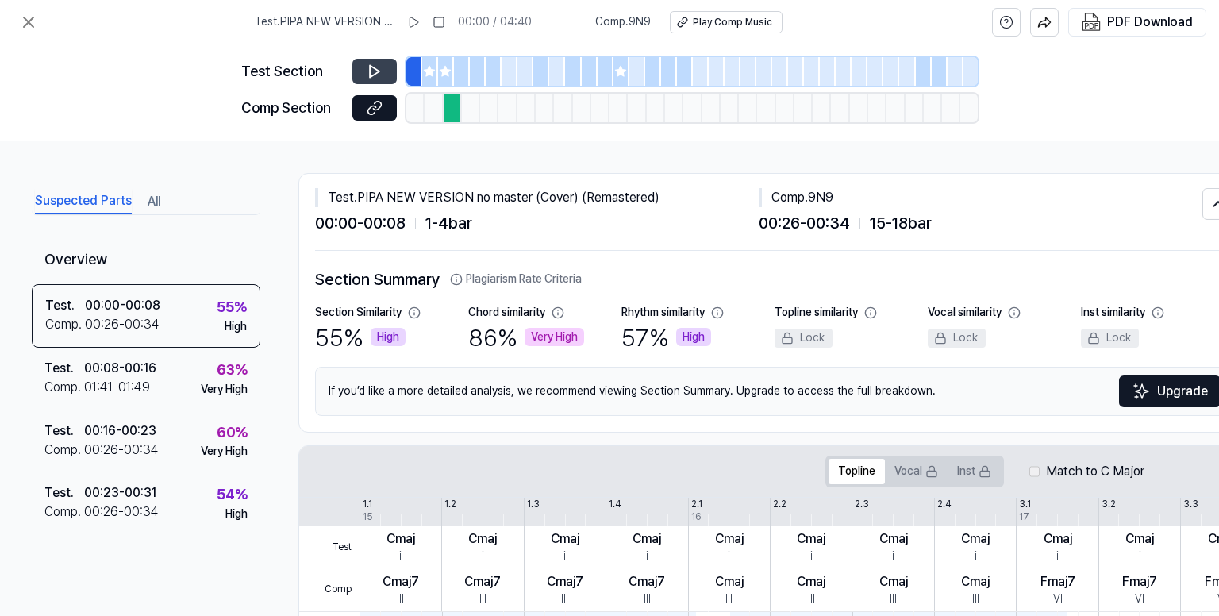
click at [368, 68] on icon at bounding box center [375, 72] width 16 height 16
click at [383, 64] on button at bounding box center [374, 71] width 44 height 25
click at [457, 68] on div at bounding box center [462, 71] width 16 height 29
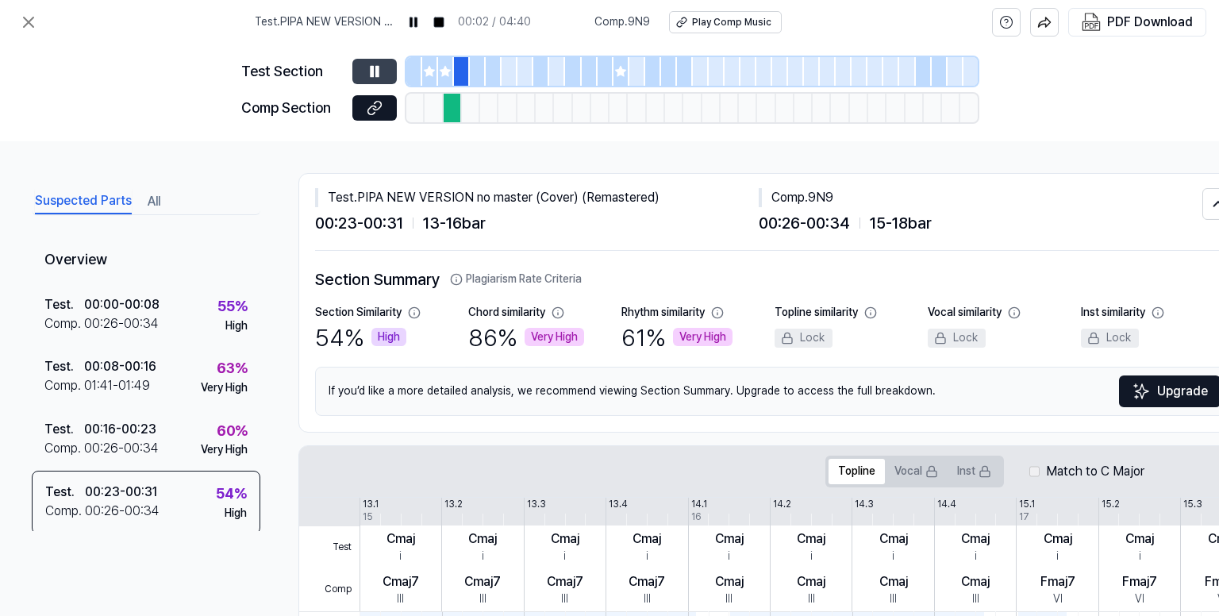
click at [374, 71] on icon at bounding box center [375, 72] width 16 height 16
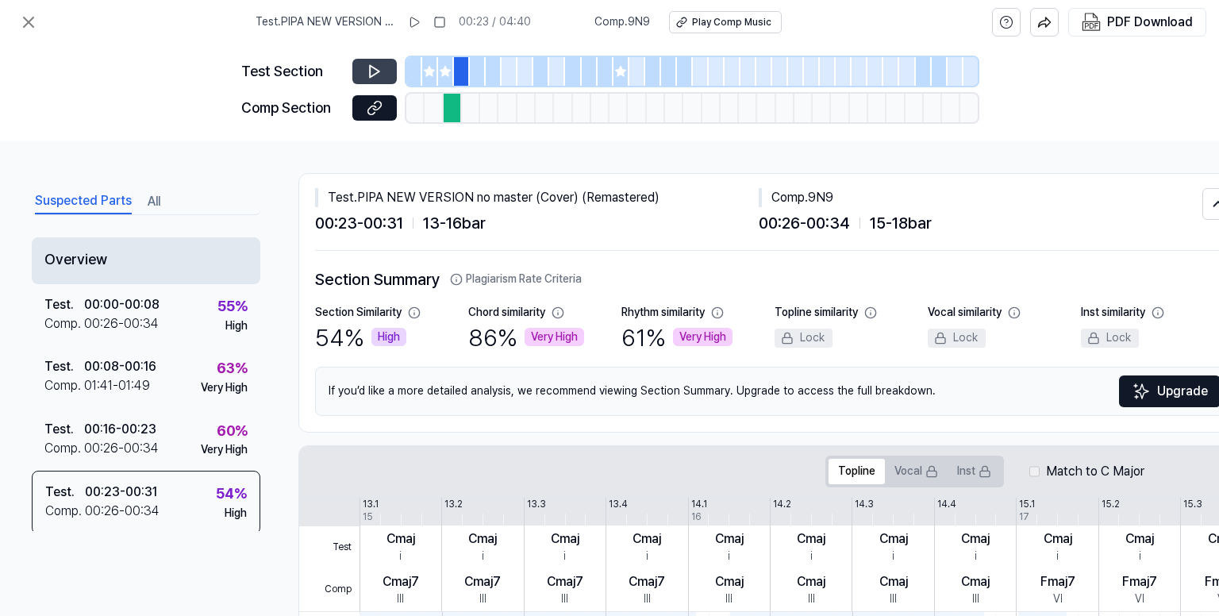
click at [172, 247] on div "Overview" at bounding box center [146, 260] width 229 height 47
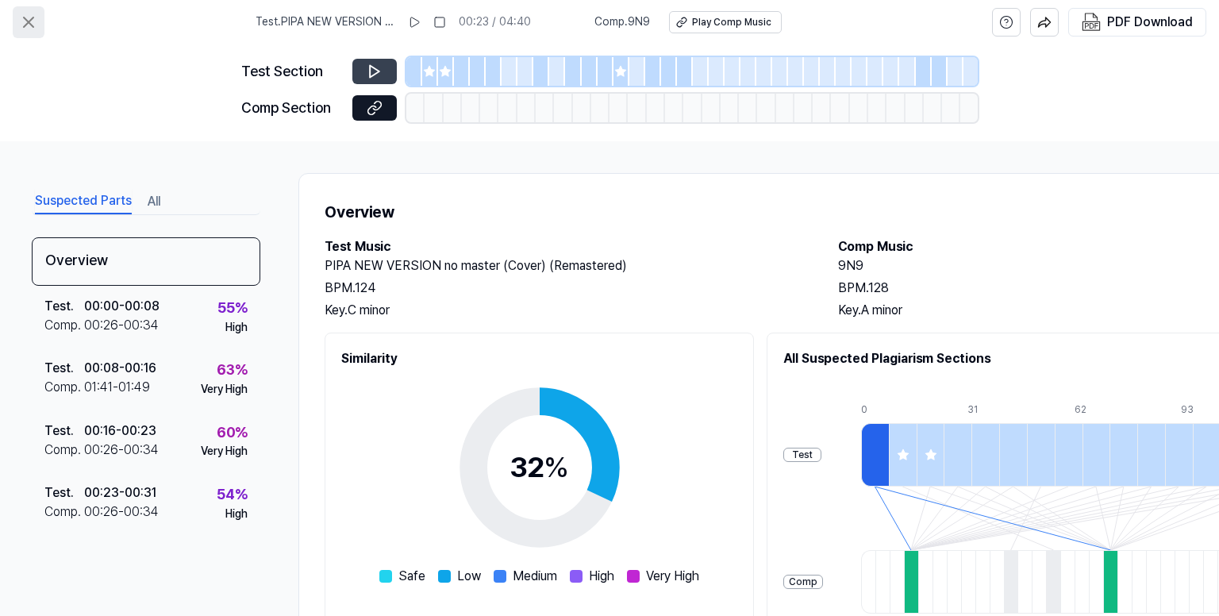
click at [25, 17] on icon at bounding box center [28, 22] width 19 height 19
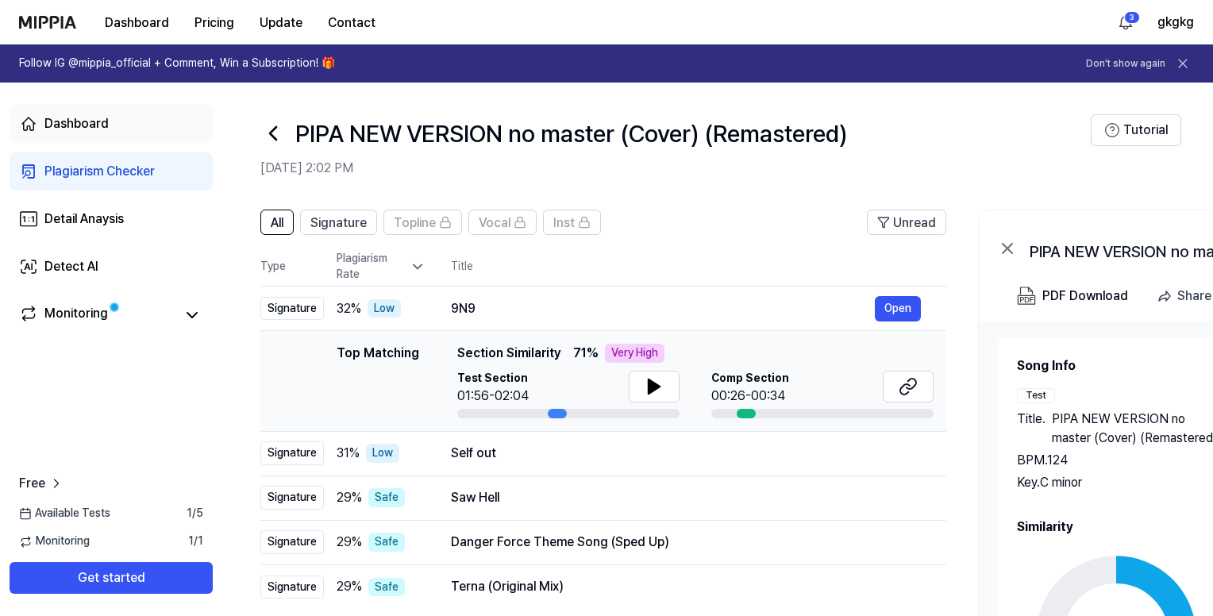
click at [60, 126] on div "Dashboard" at bounding box center [76, 123] width 64 height 19
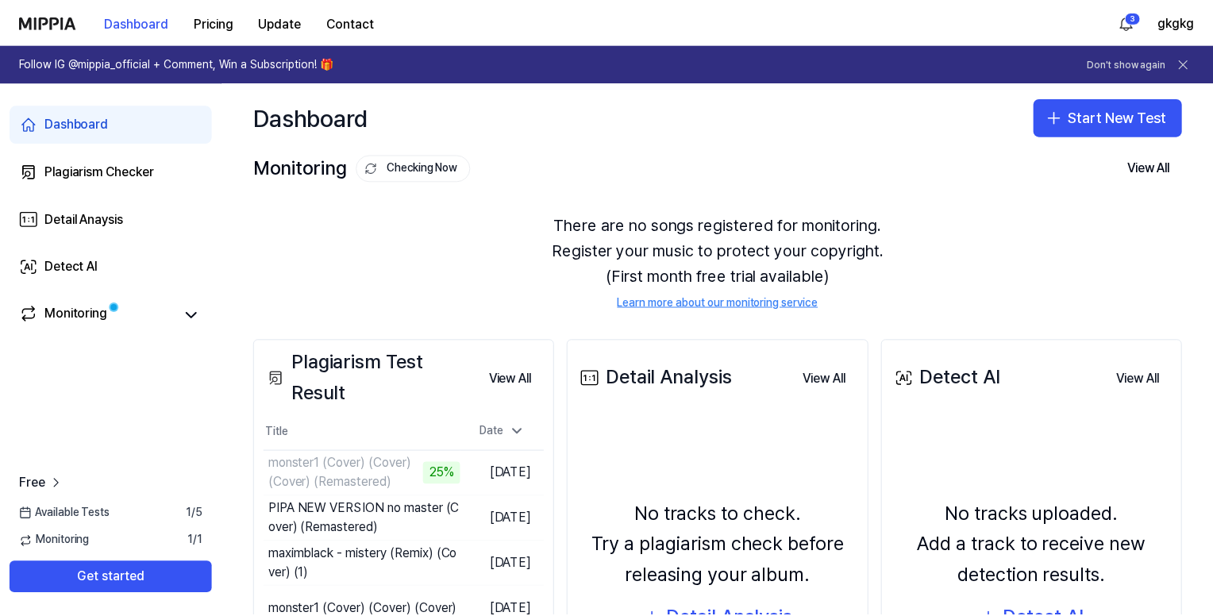
scroll to position [79, 0]
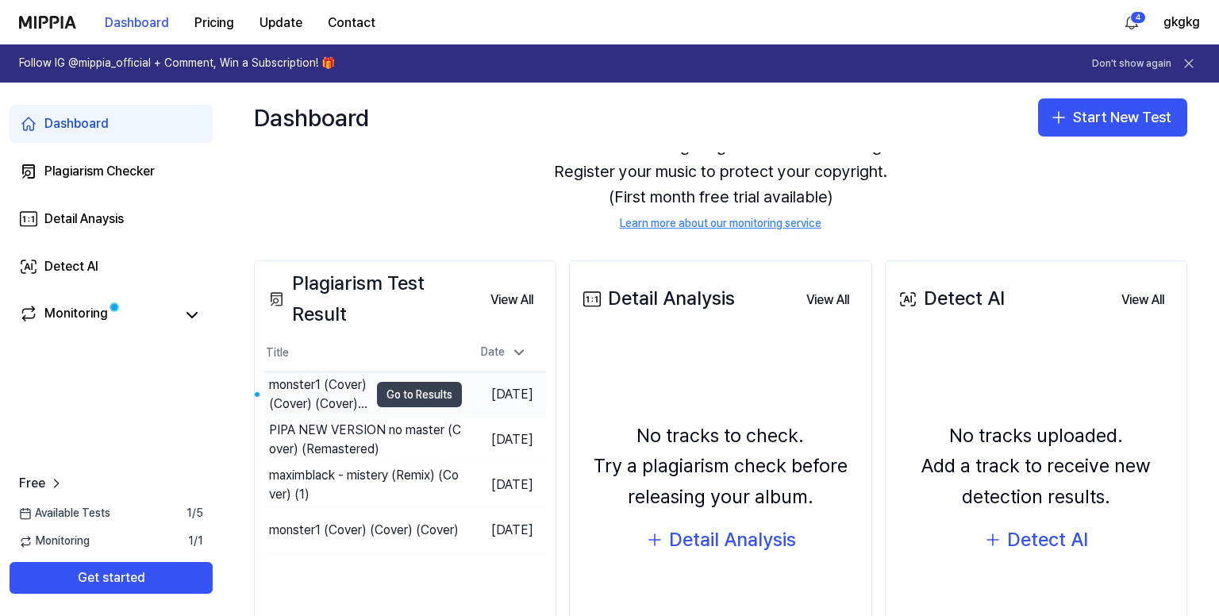
click at [403, 393] on button "Go to Results" at bounding box center [419, 394] width 85 height 25
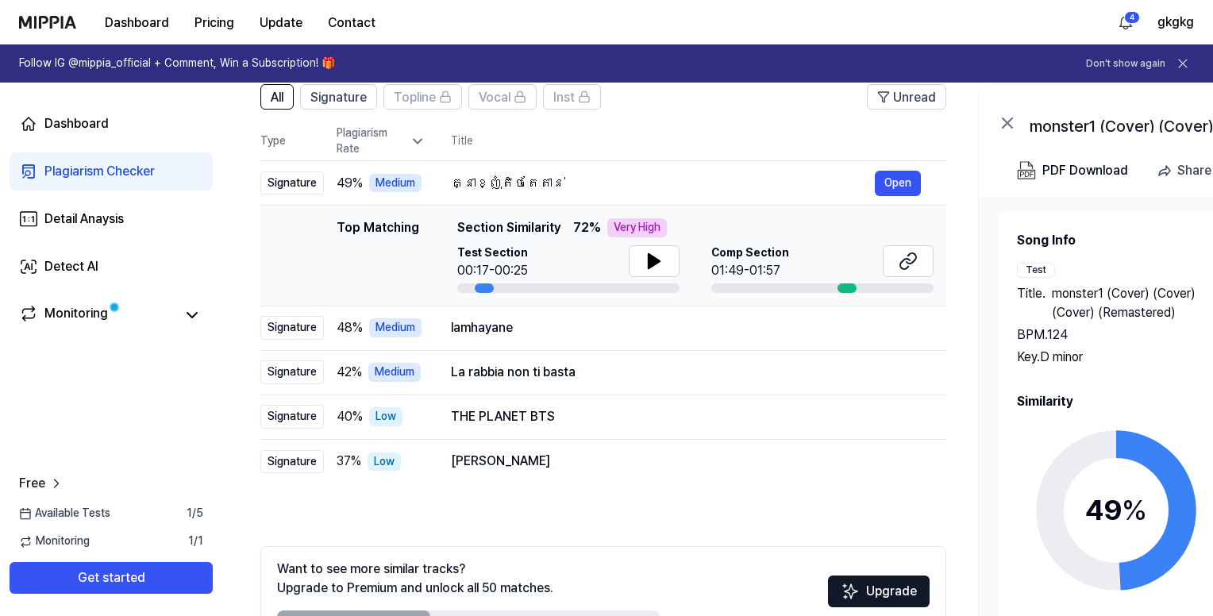
scroll to position [222, 0]
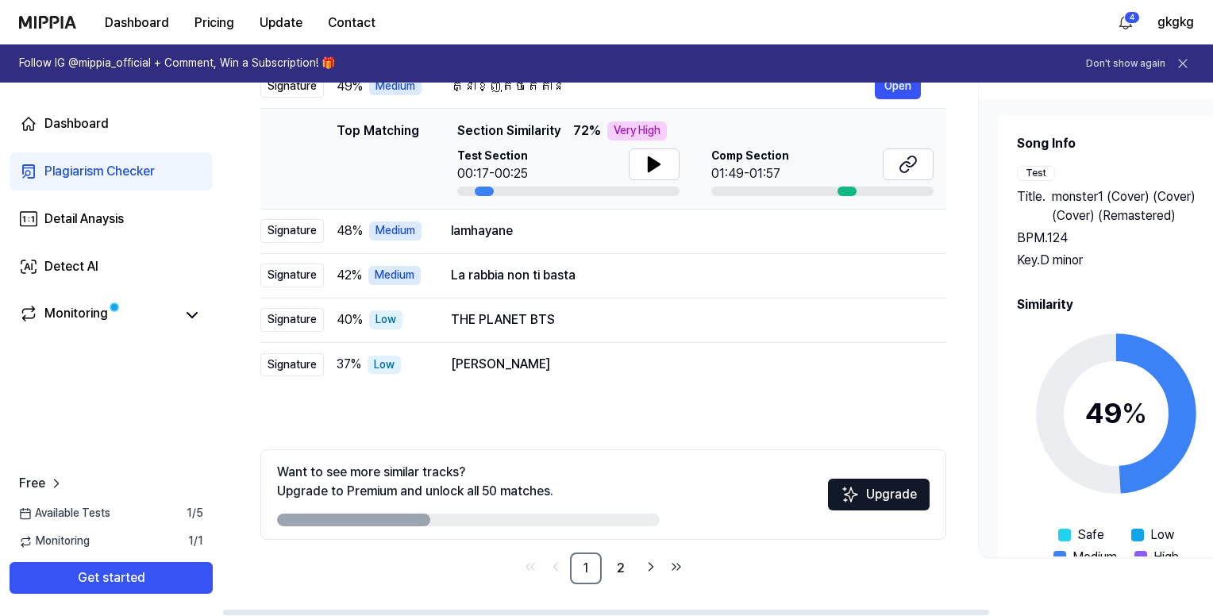
click at [1093, 370] on icon at bounding box center [1116, 413] width 198 height 198
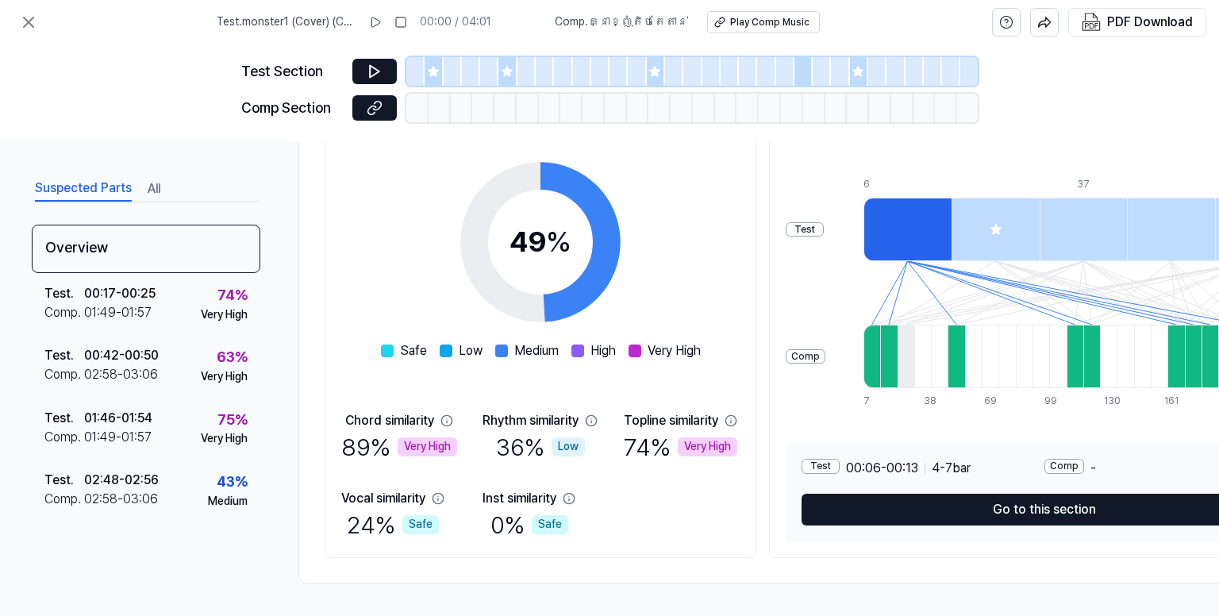
scroll to position [0, 0]
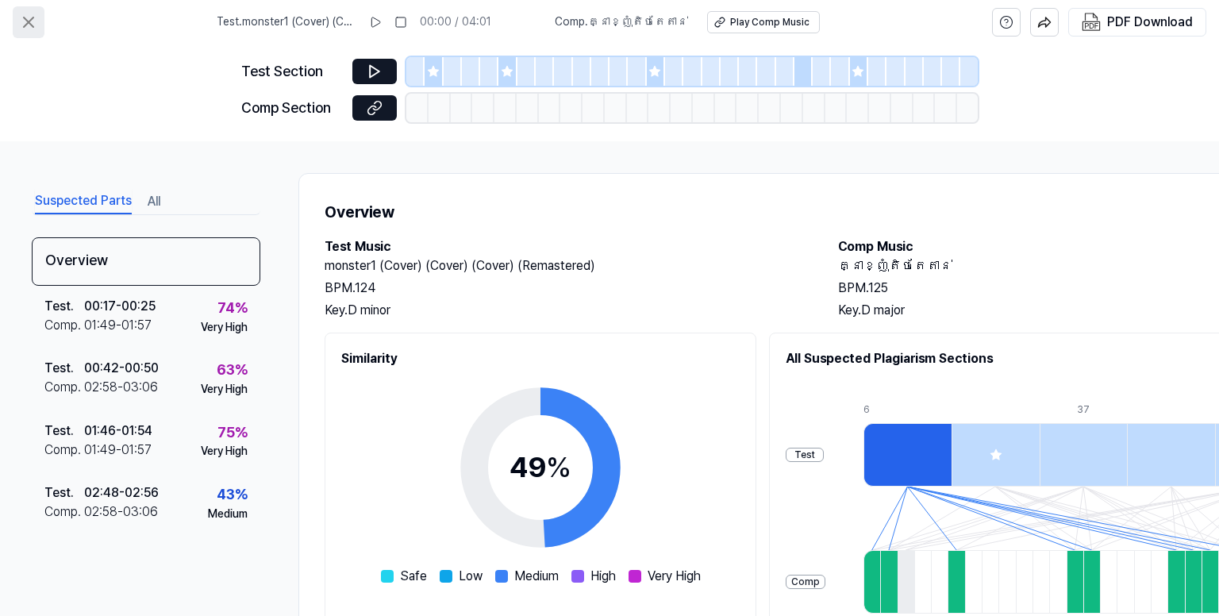
click at [32, 23] on icon at bounding box center [28, 22] width 19 height 19
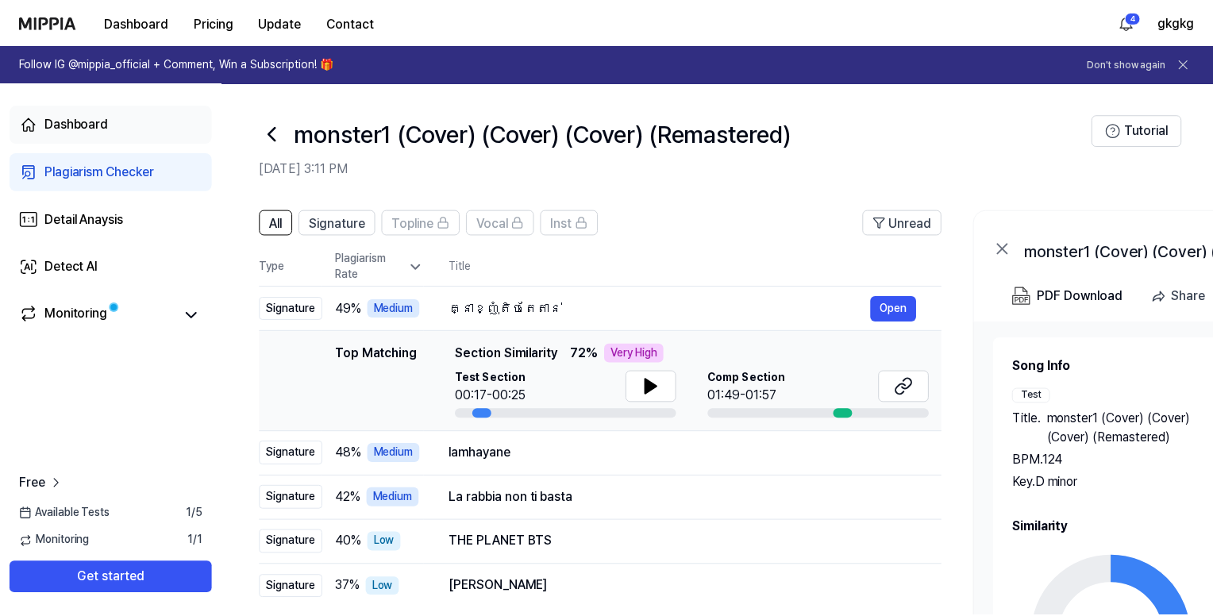
scroll to position [222, 0]
